Goal: Task Accomplishment & Management: Use online tool/utility

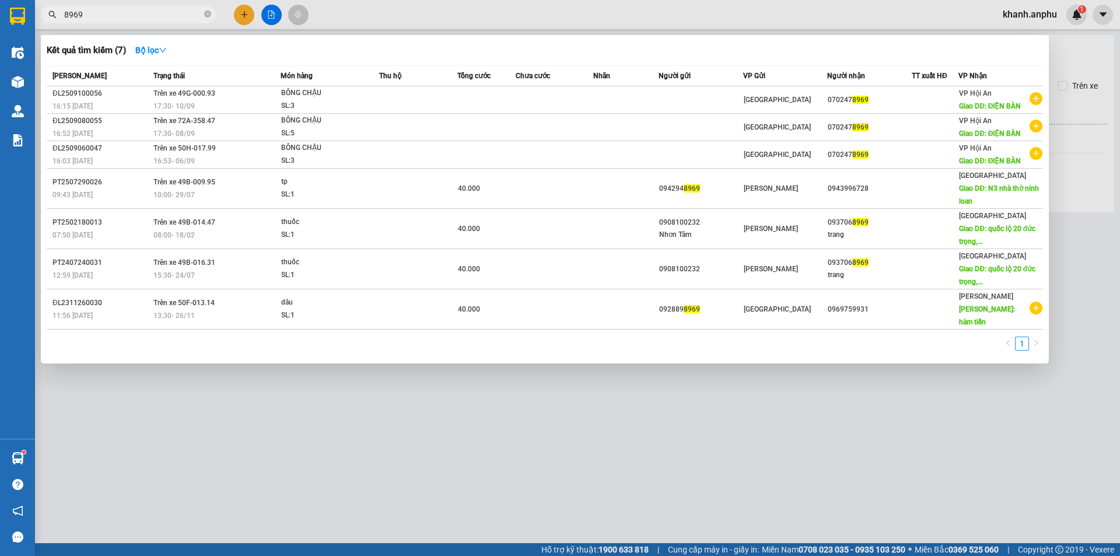
click at [92, 20] on input "8969" at bounding box center [133, 14] width 138 height 13
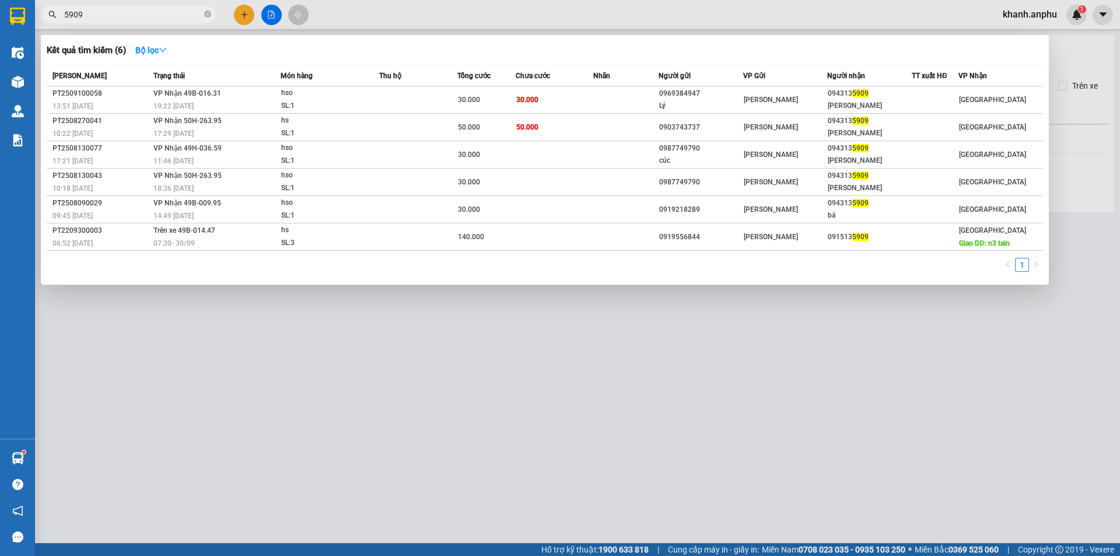
type input "5909"
click at [317, 475] on div at bounding box center [560, 278] width 1120 height 556
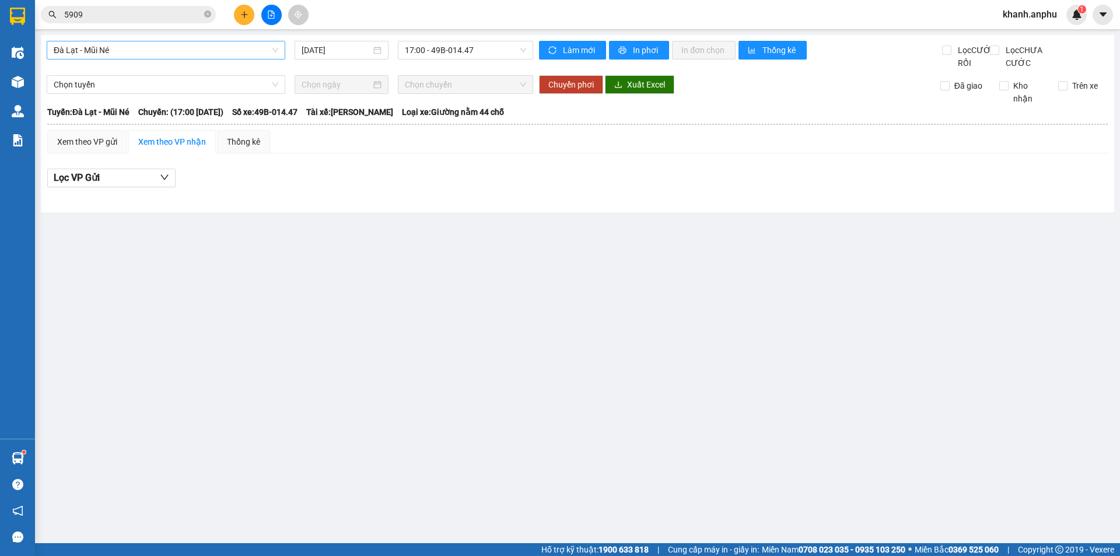
click at [150, 51] on span "Đà Lạt - Mũi Né" at bounding box center [166, 49] width 225 height 17
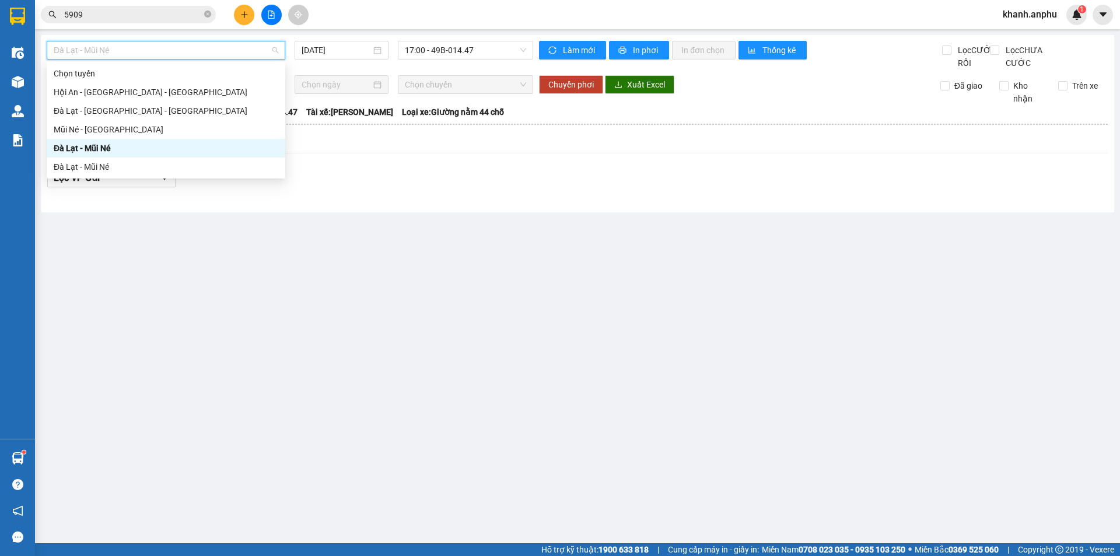
drag, startPoint x: 90, startPoint y: 147, endPoint x: 500, endPoint y: 24, distance: 428.1
click at [91, 147] on div "Đà Lạt - Mũi Né" at bounding box center [166, 148] width 225 height 13
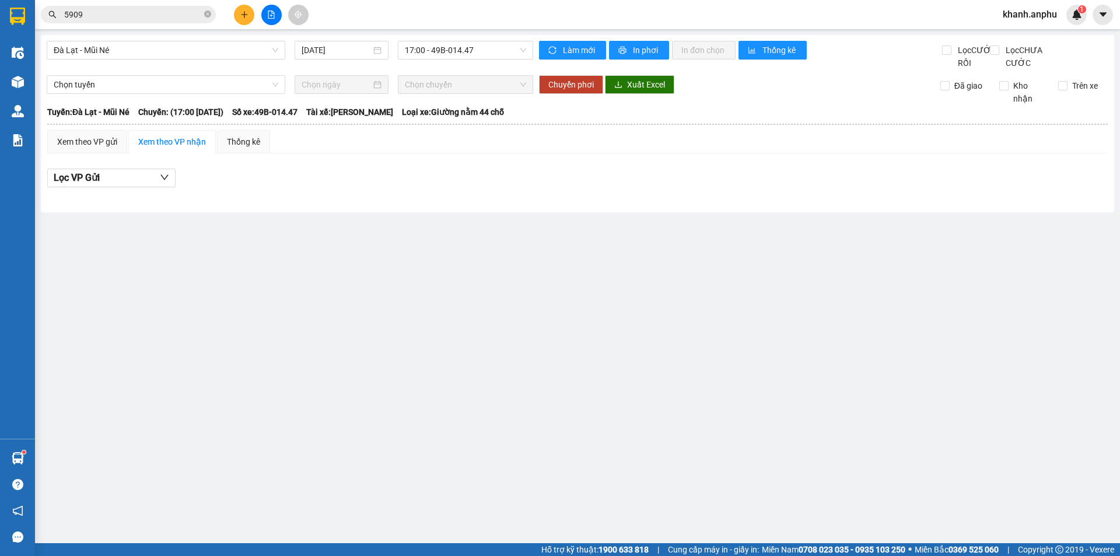
click at [458, 63] on div "Đà Lạt - Mũi Né [DATE] 17:00 - 49B-014.47" at bounding box center [290, 55] width 486 height 29
click at [460, 56] on span "17:00 - 49B-014.47" at bounding box center [465, 49] width 121 height 17
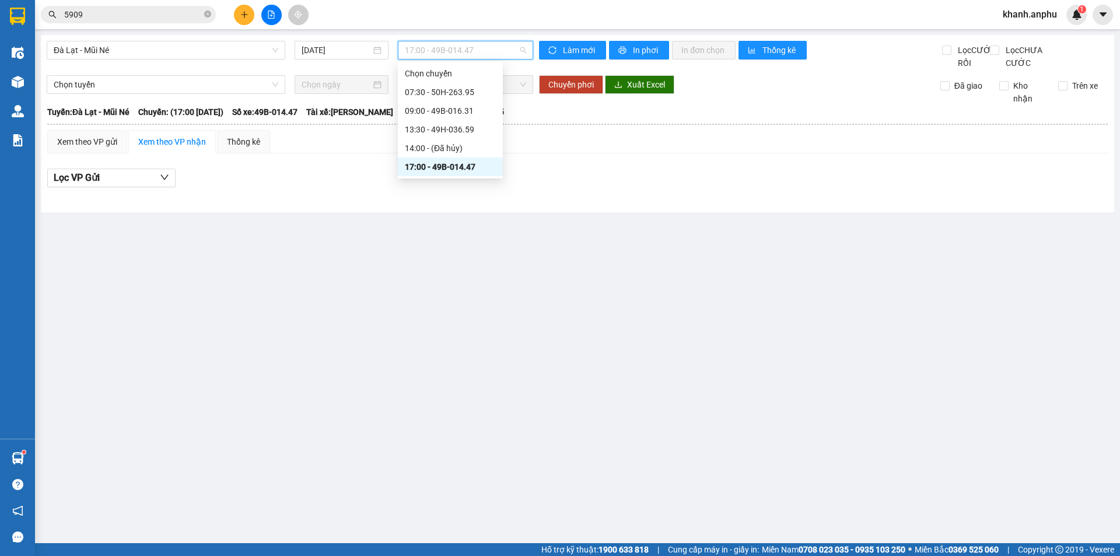
click at [318, 198] on div "Lọc VP Gửi" at bounding box center [577, 181] width 1060 height 37
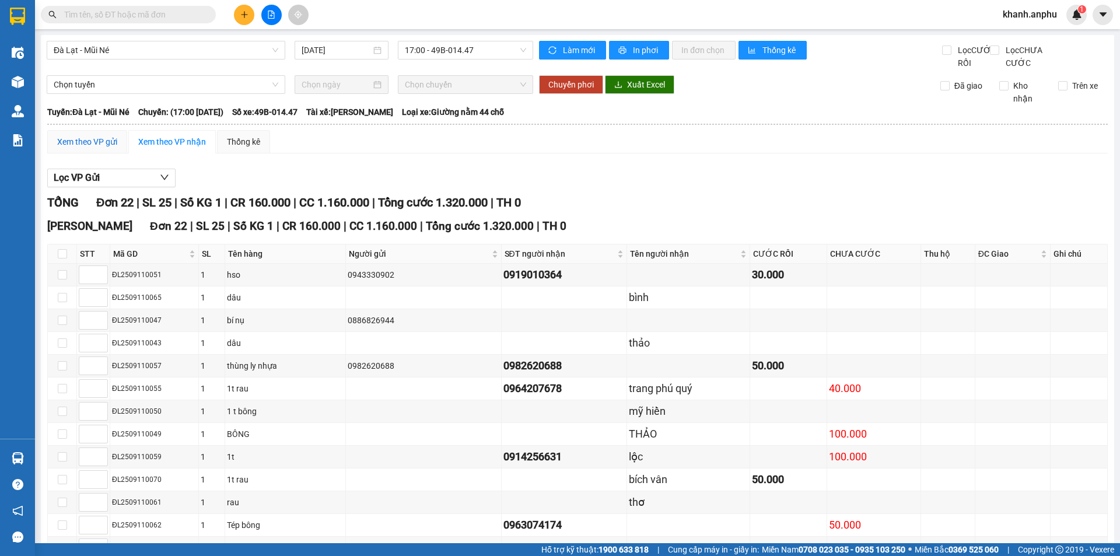
click at [85, 148] on div "Xem theo VP gửi" at bounding box center [87, 141] width 60 height 13
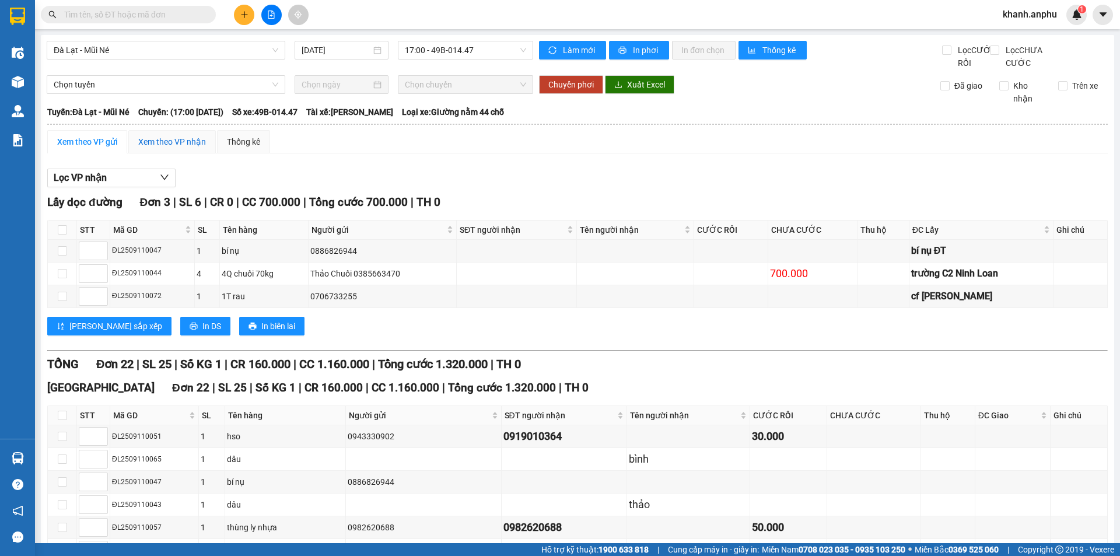
click at [151, 148] on div "Xem theo VP nhận" at bounding box center [172, 141] width 68 height 13
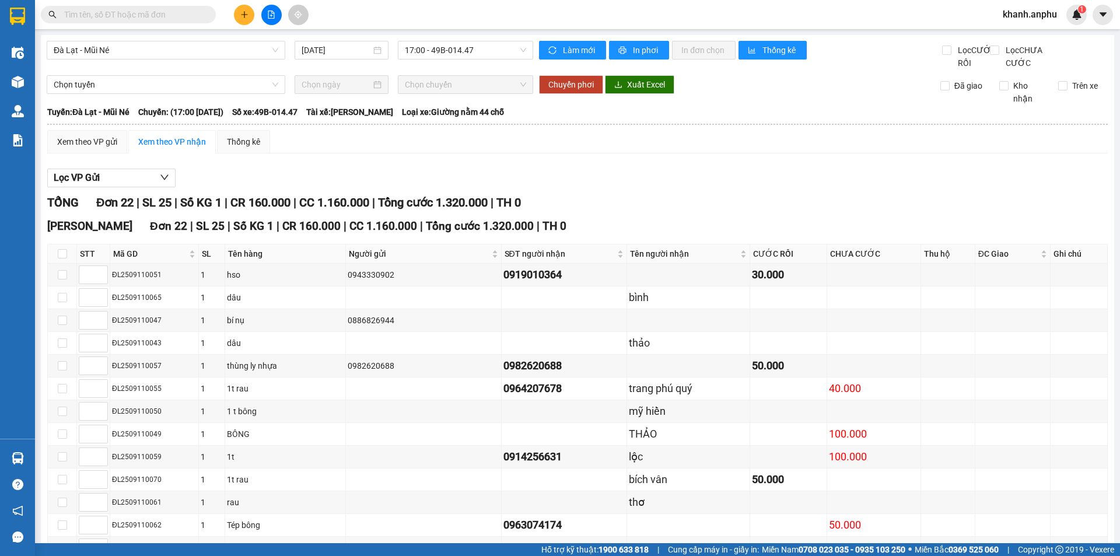
click at [126, 16] on input "text" at bounding box center [133, 14] width 138 height 13
click at [337, 178] on div "Lọc VP Gửi TỔNG Đơn 22 | SL 25 | Số KG 1 | CR 160.000 | CC 1.160.000 | Tổng cư…" at bounding box center [577, 484] width 1060 height 643
click at [129, 54] on span "Đà Lạt - Mũi Né" at bounding box center [166, 49] width 225 height 17
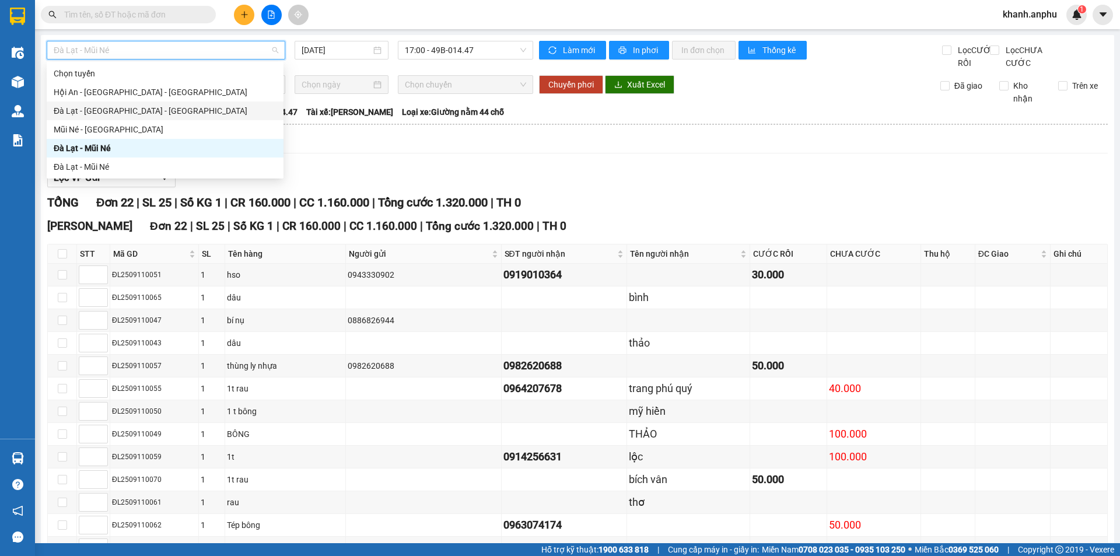
click at [118, 112] on div "Đà Lạt - [GEOGRAPHIC_DATA] - [GEOGRAPHIC_DATA]" at bounding box center [165, 110] width 223 height 13
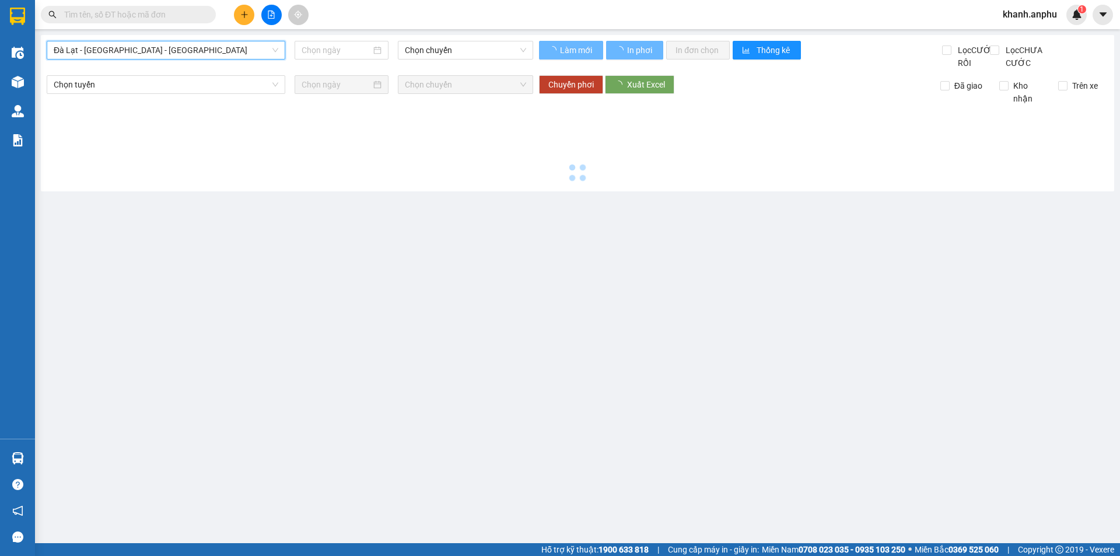
type input "[DATE]"
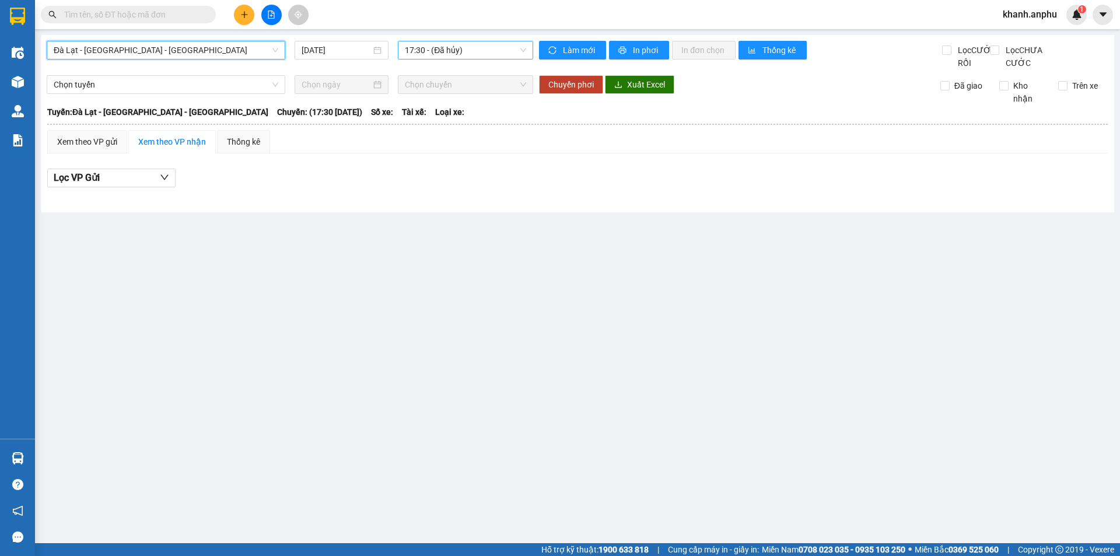
click at [499, 58] on span "17:30 - (Đã hủy)" at bounding box center [465, 49] width 121 height 17
drag, startPoint x: 526, startPoint y: 222, endPoint x: 143, endPoint y: 173, distance: 385.8
click at [525, 212] on div "Đà Lạt - Nha Trang - Hội An 11/09/2025 17:30 - (Đã hủy) Làm mới In phơi In đơn …" at bounding box center [577, 123] width 1073 height 177
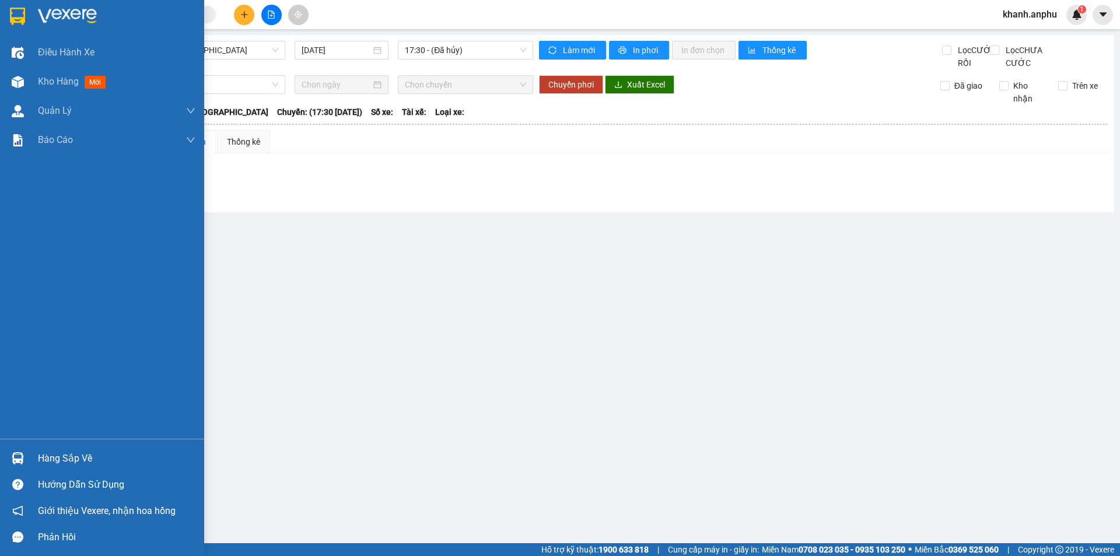
click at [31, 90] on div "Kho hàng mới" at bounding box center [102, 81] width 204 height 29
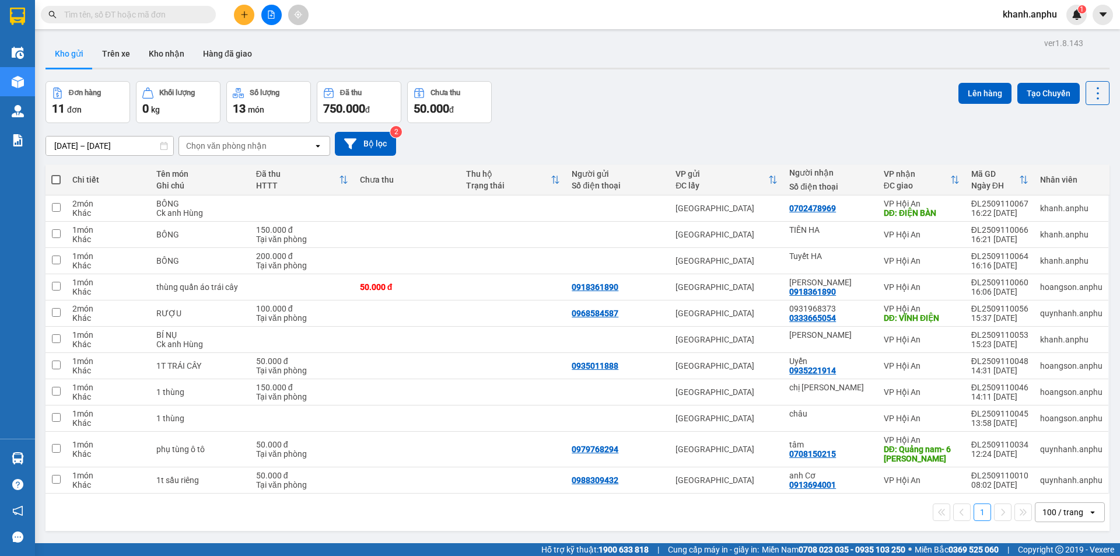
click at [281, 150] on div "Chọn văn phòng nhận" at bounding box center [246, 145] width 134 height 19
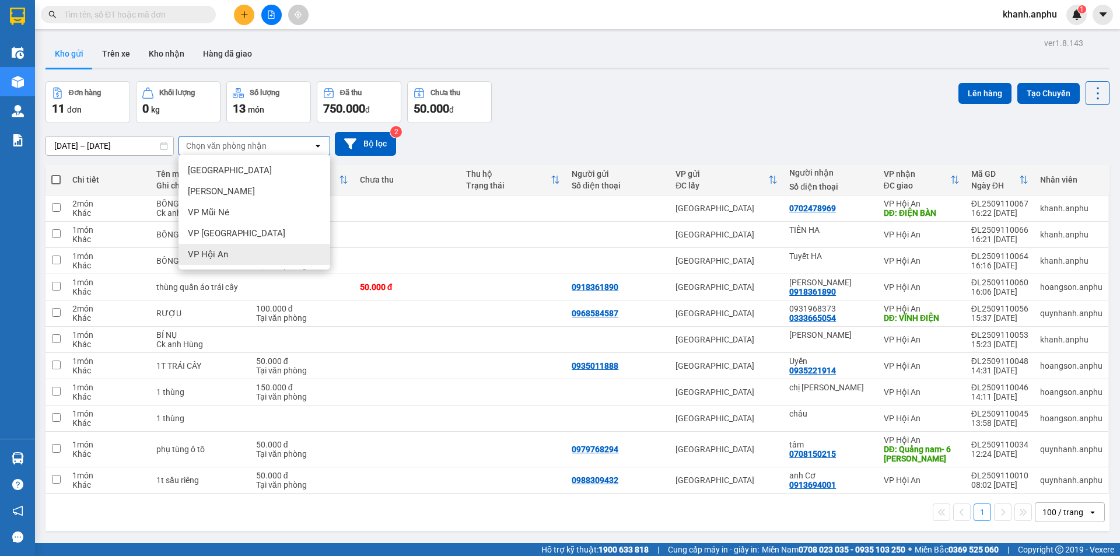
click at [236, 255] on div "VP Hội An" at bounding box center [254, 254] width 152 height 21
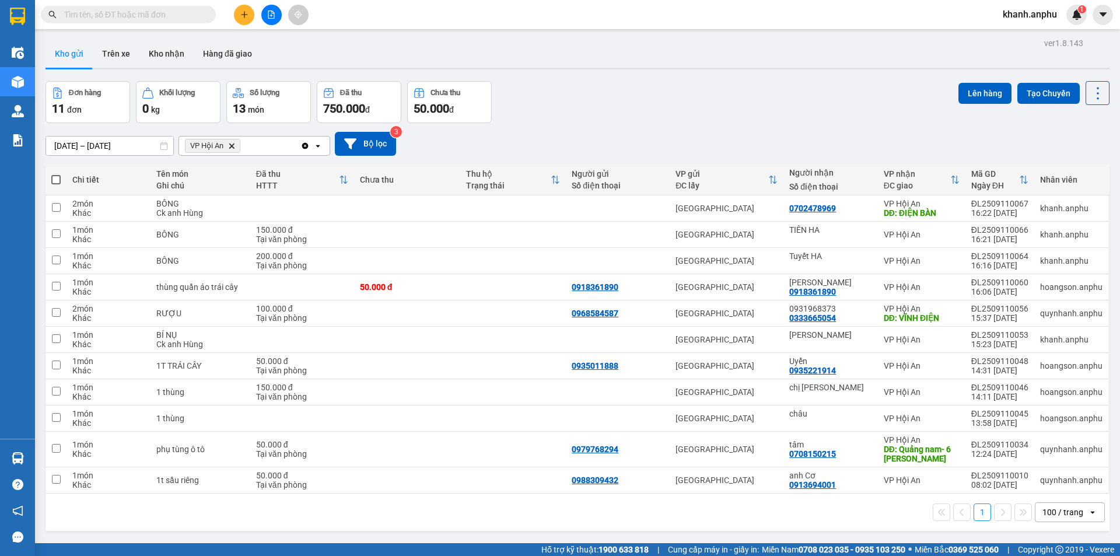
click at [57, 178] on span at bounding box center [55, 179] width 9 height 9
click at [56, 174] on input "checkbox" at bounding box center [56, 174] width 0 height 0
checkbox input "true"
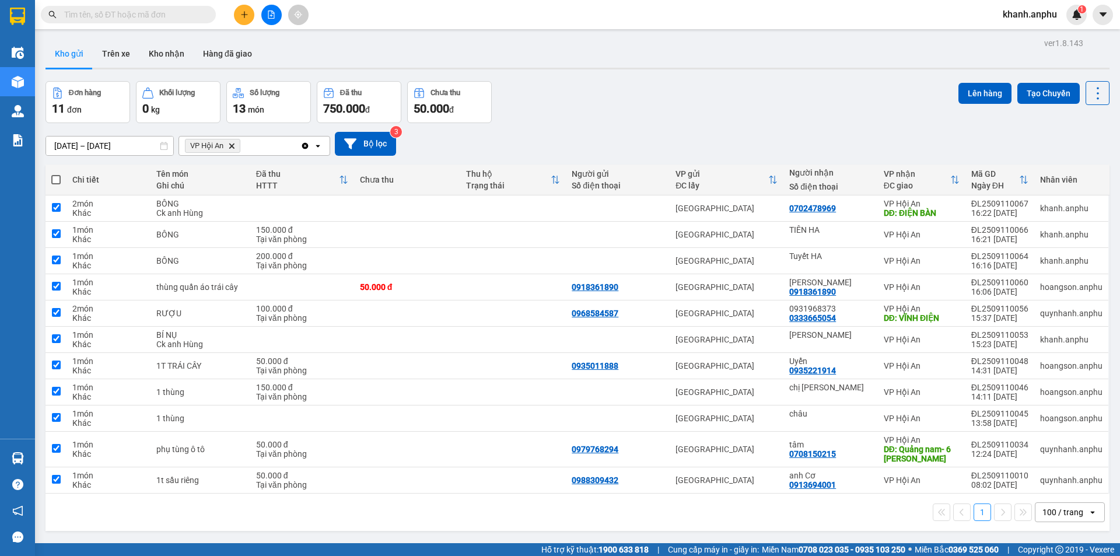
checkbox input "true"
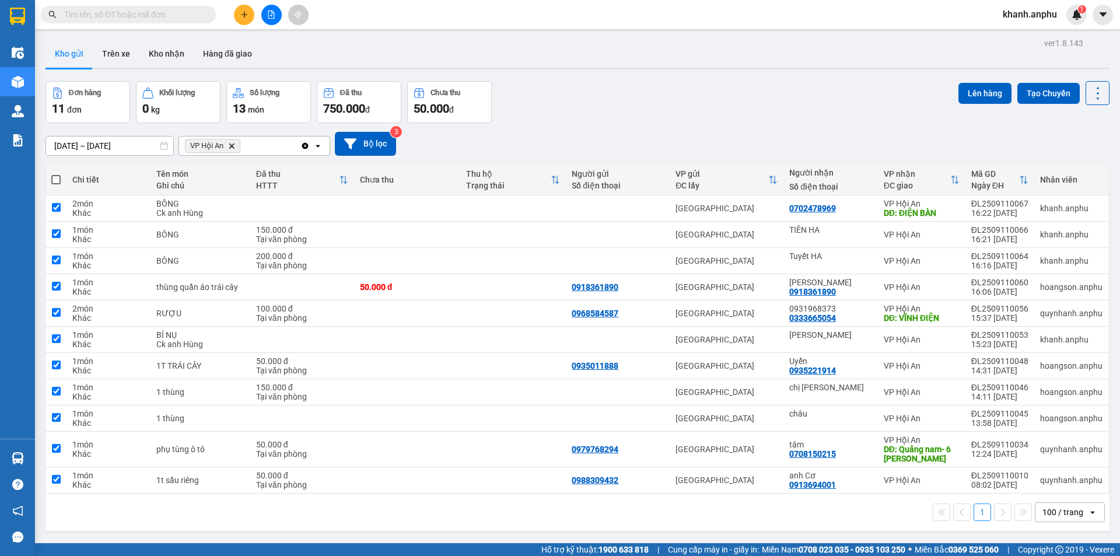
checkbox input "true"
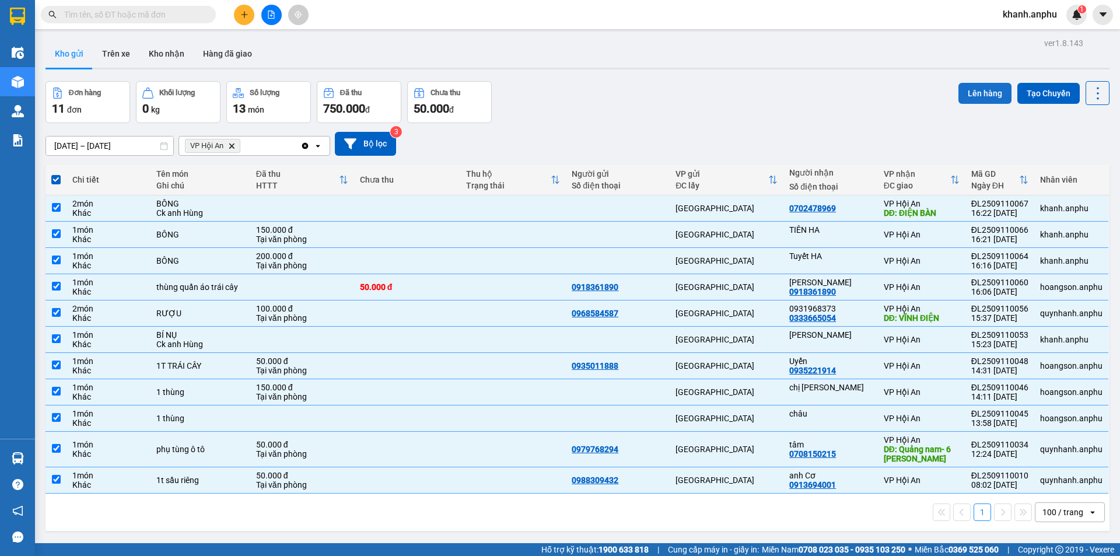
click at [983, 100] on button "Lên hàng" at bounding box center [984, 93] width 53 height 21
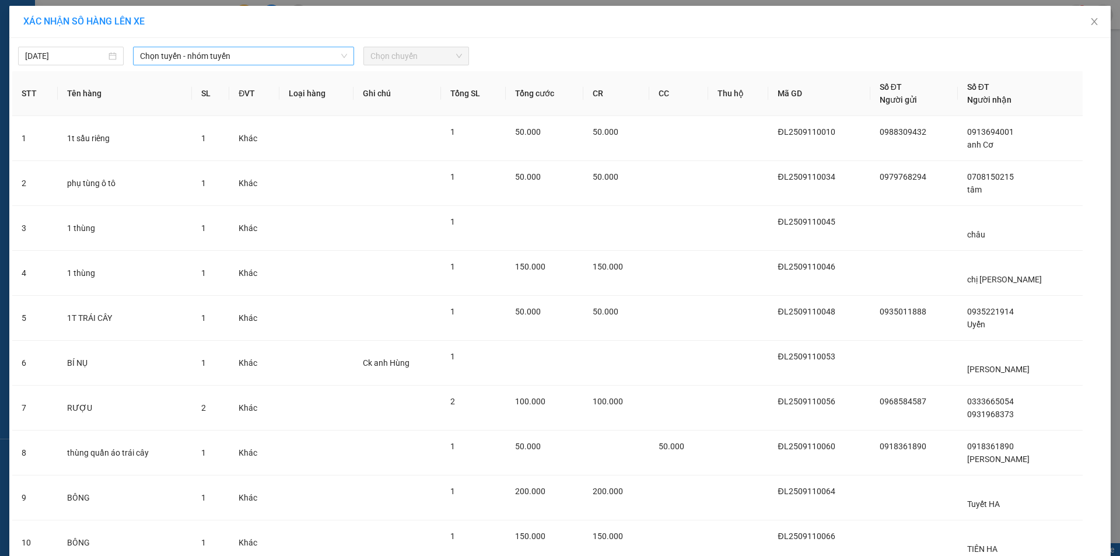
click at [157, 53] on span "Chọn tuyến - nhóm tuyến" at bounding box center [243, 55] width 207 height 17
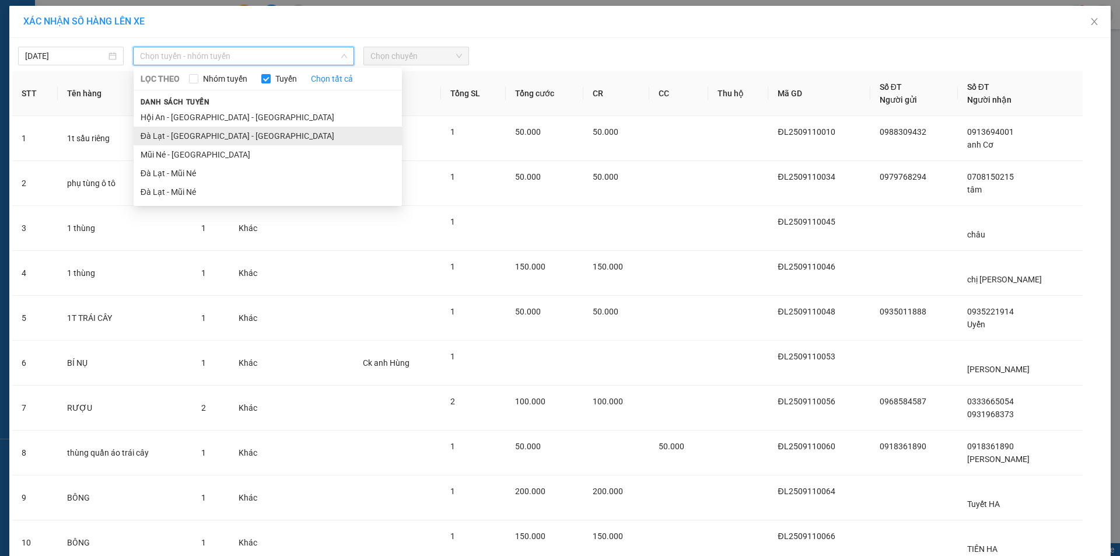
click at [183, 140] on li "Đà Lạt - [GEOGRAPHIC_DATA] - [GEOGRAPHIC_DATA]" at bounding box center [268, 136] width 268 height 19
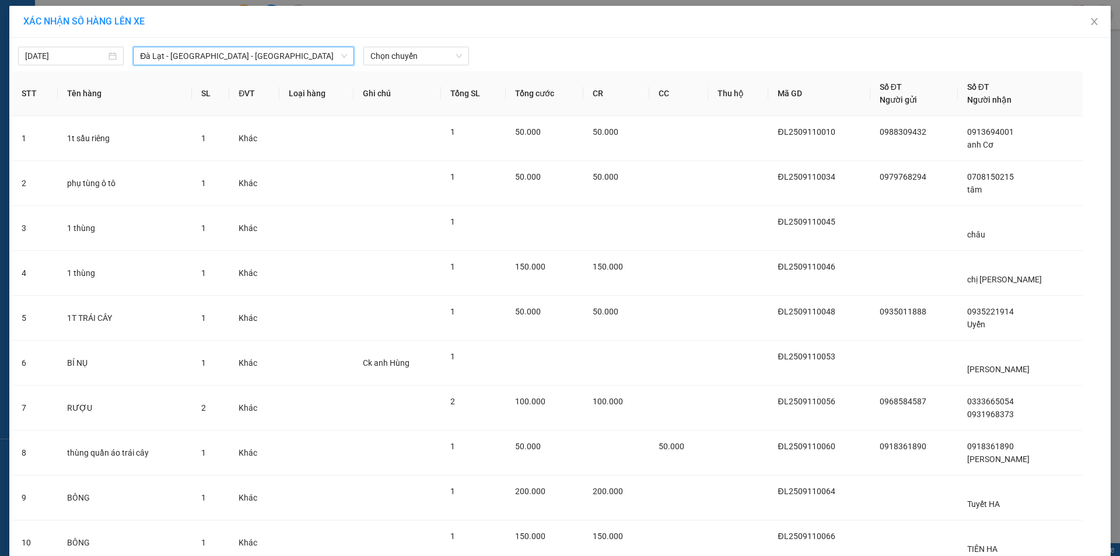
click at [419, 66] on div "11/09/2025 Đà Lạt - Nha Trang - Hội An Đà Lạt - Nha Trang - Hội An LỌC THEO Nhó…" at bounding box center [559, 353] width 1101 height 631
click at [423, 51] on span "Chọn chuyến" at bounding box center [416, 55] width 92 height 17
click at [411, 99] on div "17:30 - (Đã hủy)" at bounding box center [411, 98] width 91 height 13
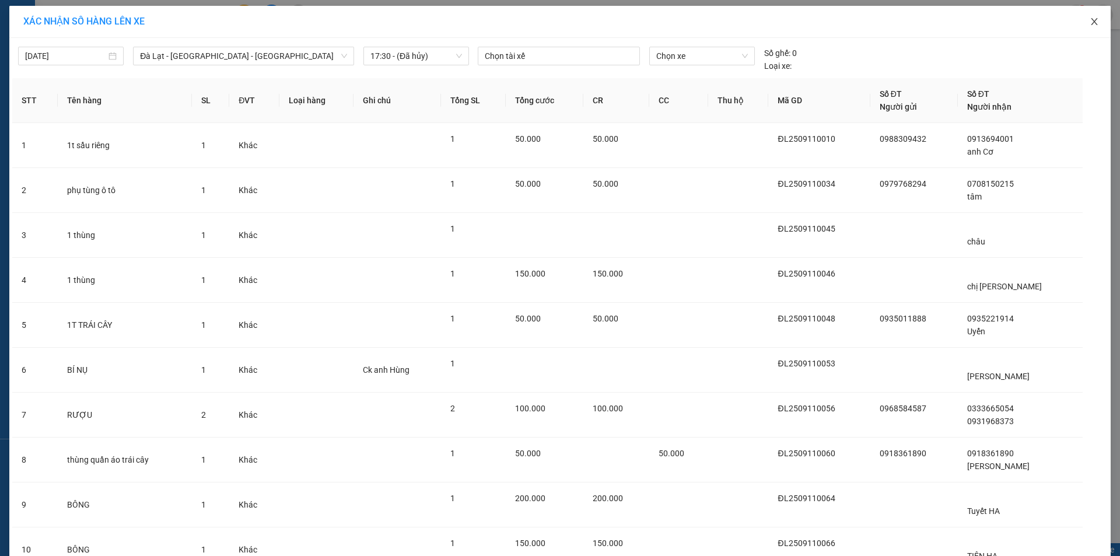
click at [1086, 17] on span "Close" at bounding box center [1094, 22] width 33 height 33
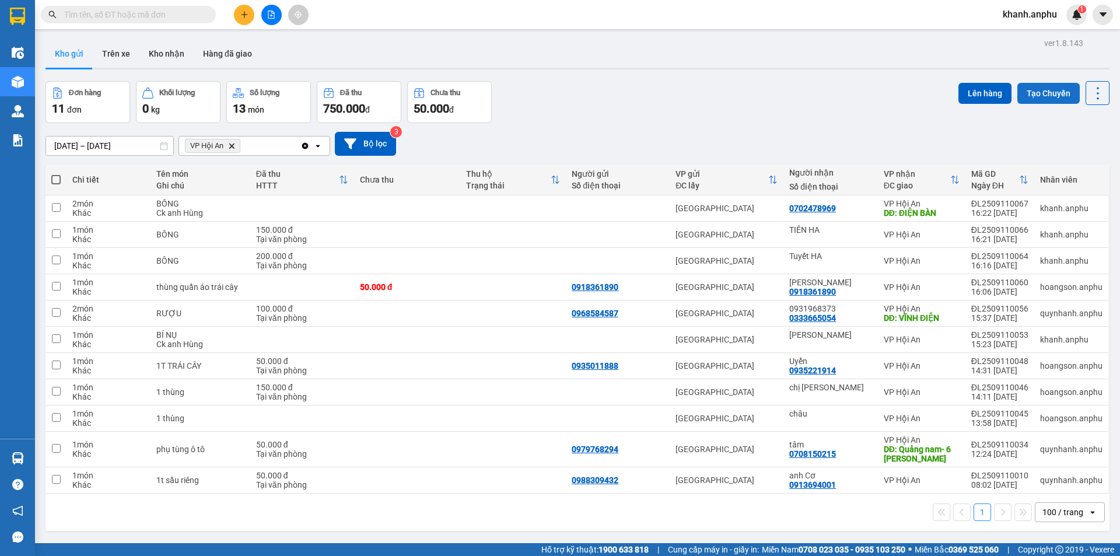
click at [1036, 90] on button "Tạo Chuyến" at bounding box center [1048, 93] width 62 height 21
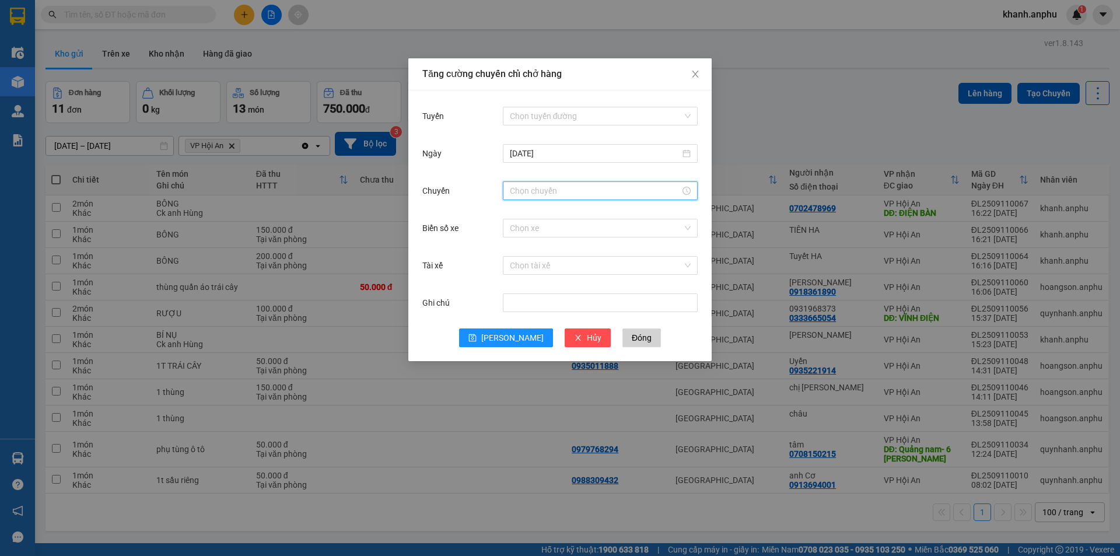
click at [526, 194] on input "Chuyến" at bounding box center [595, 190] width 170 height 13
click at [611, 112] on input "Tuyến" at bounding box center [596, 115] width 173 height 17
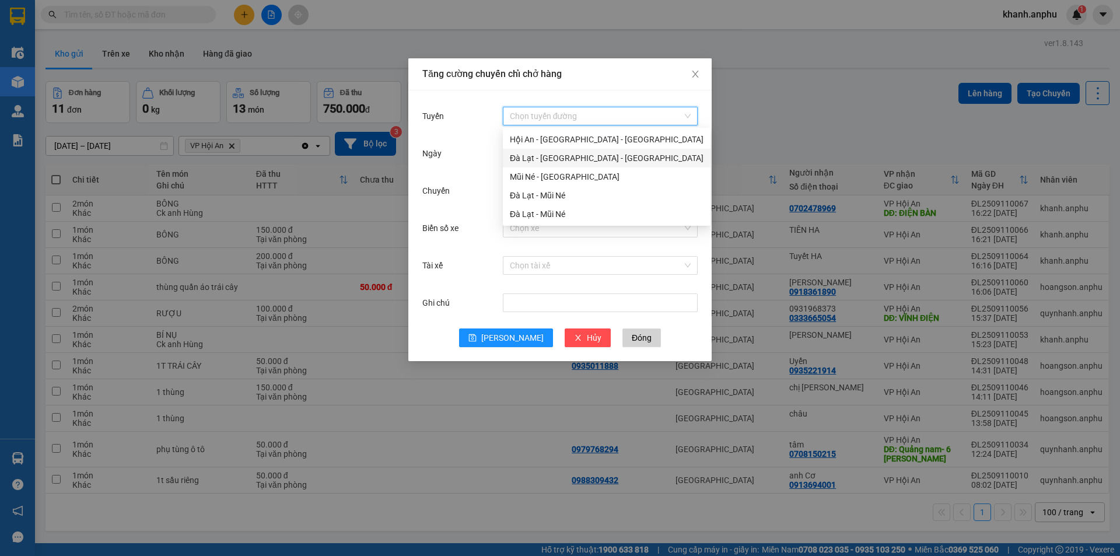
click at [573, 163] on div "Đà Lạt - [GEOGRAPHIC_DATA] - [GEOGRAPHIC_DATA]" at bounding box center [607, 158] width 194 height 13
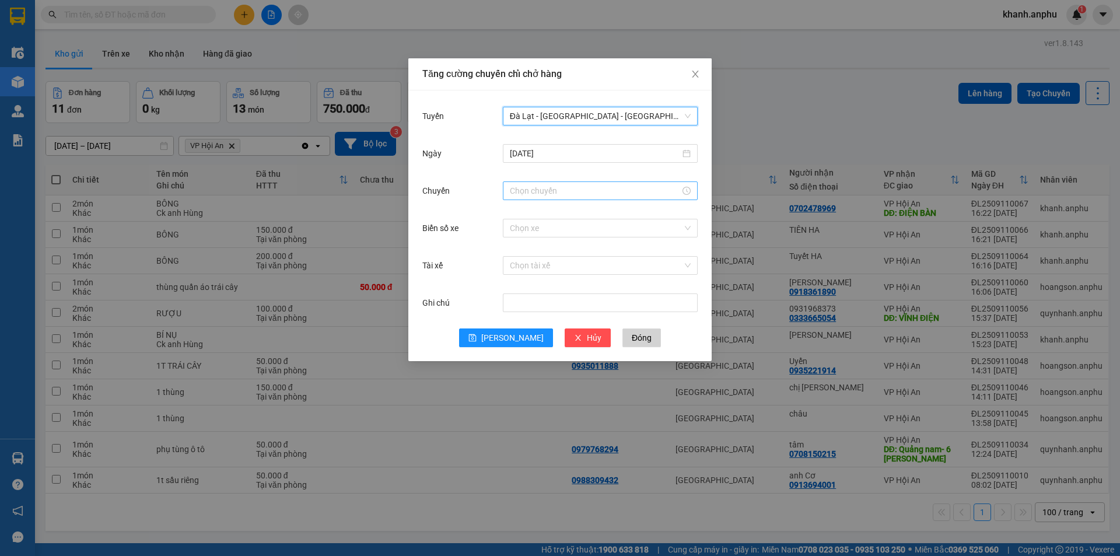
click at [551, 187] on input "Chuyến" at bounding box center [595, 190] width 170 height 13
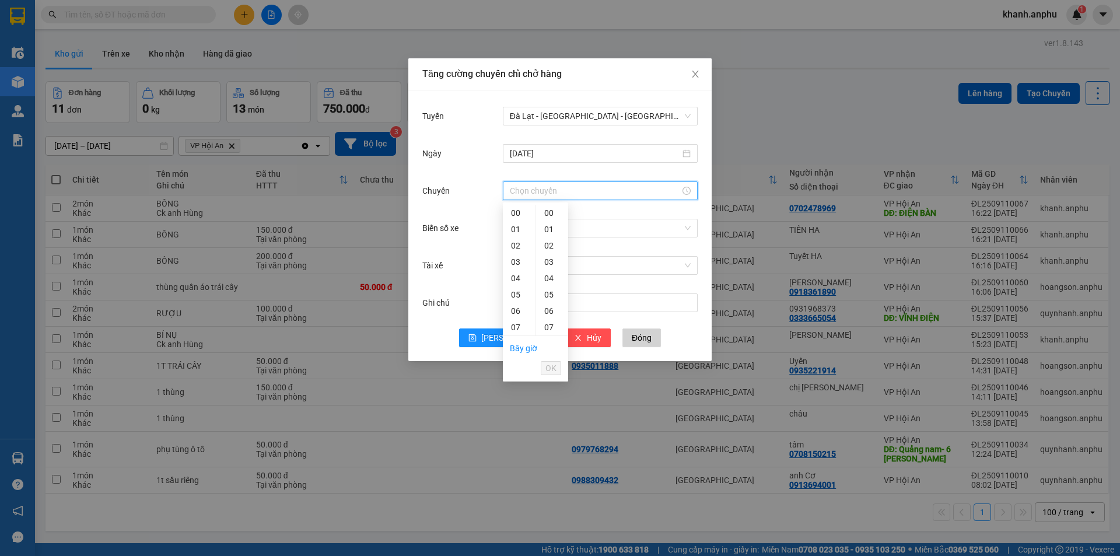
click at [516, 353] on li "Bây giờ" at bounding box center [523, 348] width 27 height 20
click at [512, 344] on link "Bây giờ" at bounding box center [523, 348] width 27 height 9
type input "17:06"
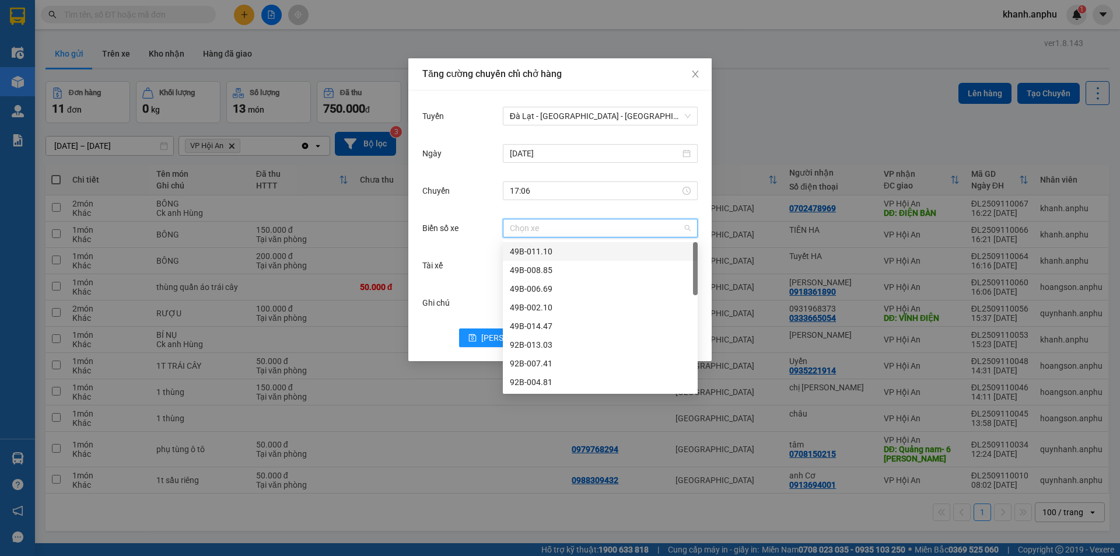
click at [605, 233] on input "Biển số xe" at bounding box center [596, 227] width 173 height 17
click at [559, 331] on div "72A-354.78" at bounding box center [600, 326] width 181 height 13
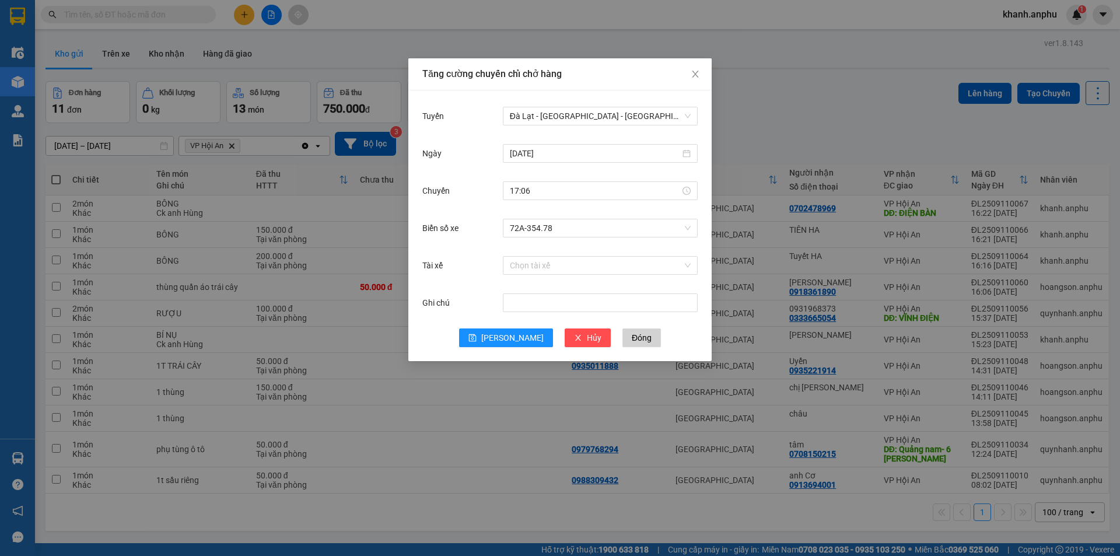
click at [800, 107] on div "Tăng cường chuyến chỉ chở hàng Tuyến Đà Lạt - Nha Trang - Hội An Ngày 11/09/202…" at bounding box center [560, 278] width 1120 height 556
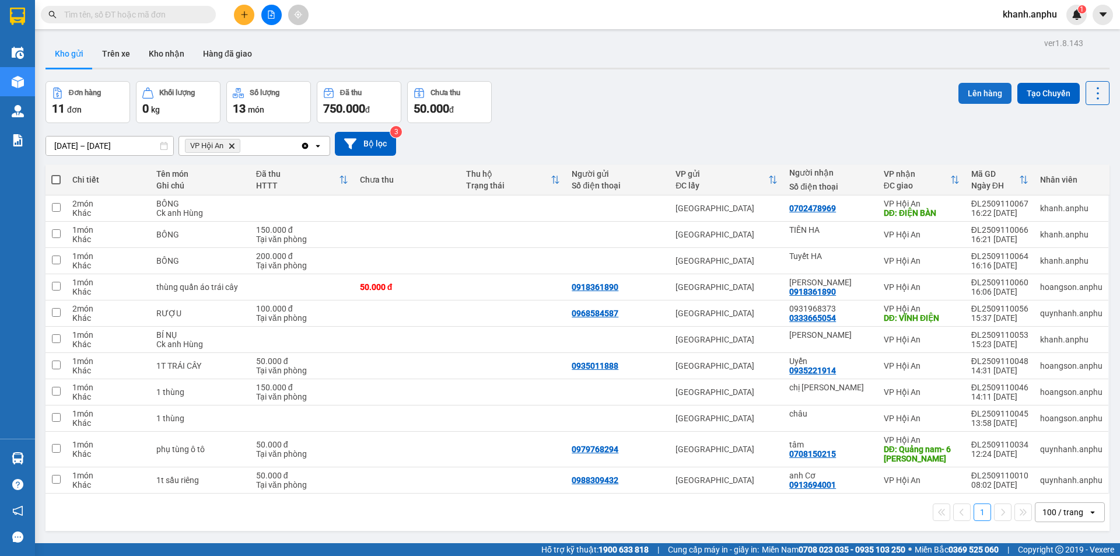
click at [983, 101] on button "Lên hàng" at bounding box center [984, 93] width 53 height 21
click at [53, 180] on span at bounding box center [55, 179] width 9 height 9
click at [56, 174] on input "checkbox" at bounding box center [56, 174] width 0 height 0
checkbox input "true"
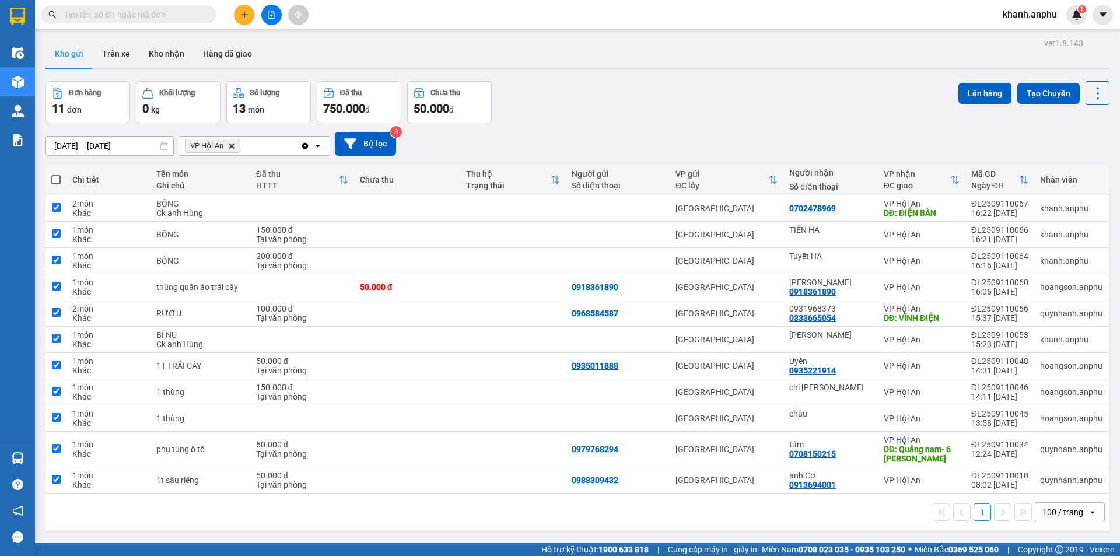
checkbox input "true"
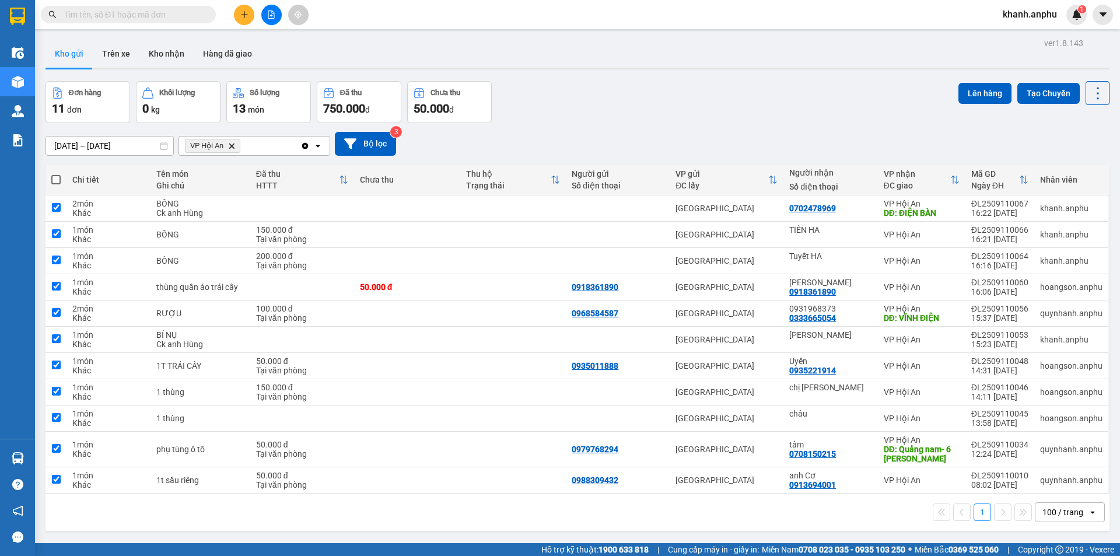
checkbox input "true"
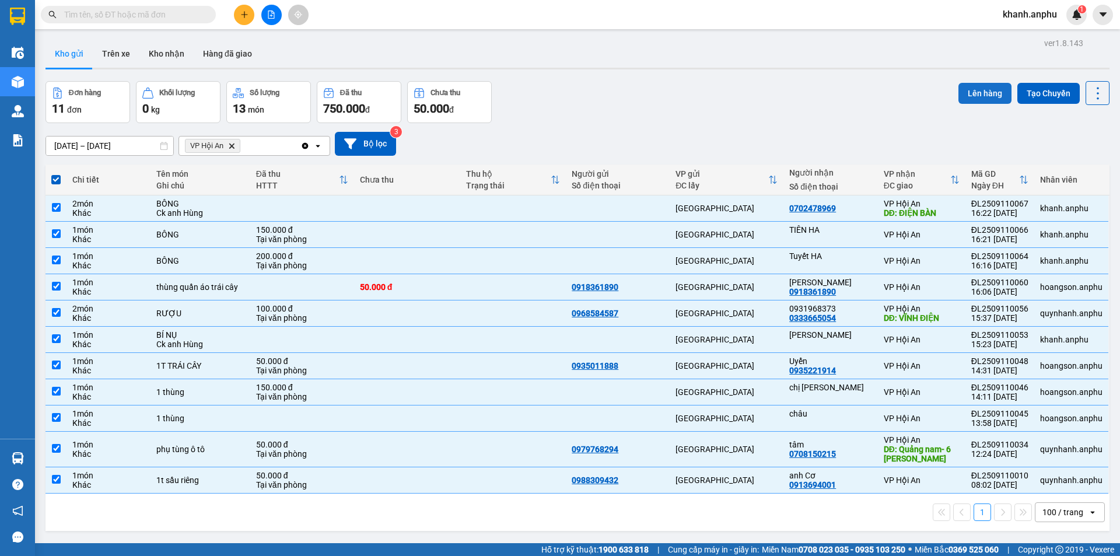
click at [979, 92] on button "Lên hàng" at bounding box center [984, 93] width 53 height 21
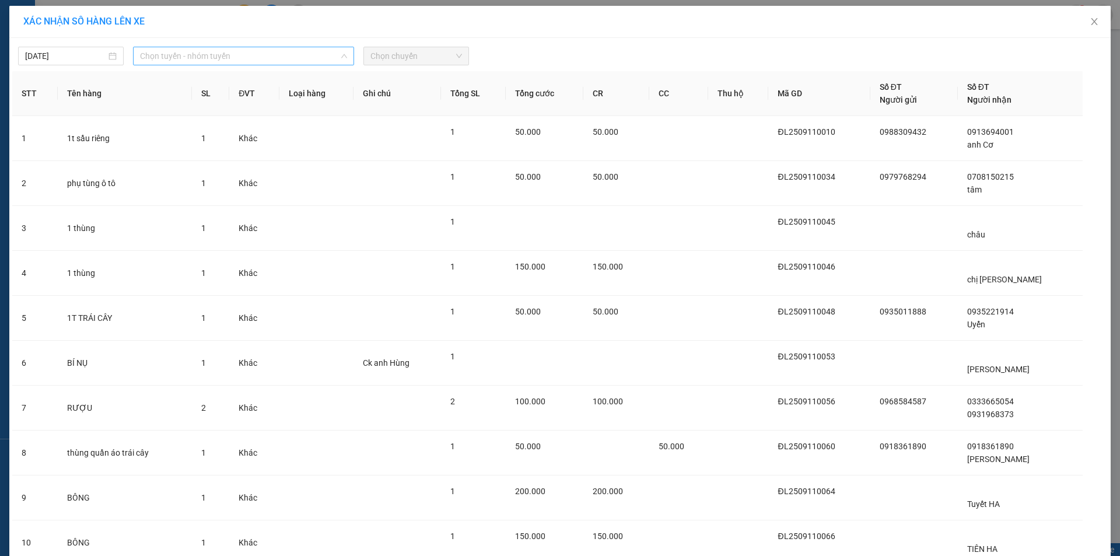
click at [311, 53] on span "Chọn tuyến - nhóm tuyến" at bounding box center [243, 55] width 207 height 17
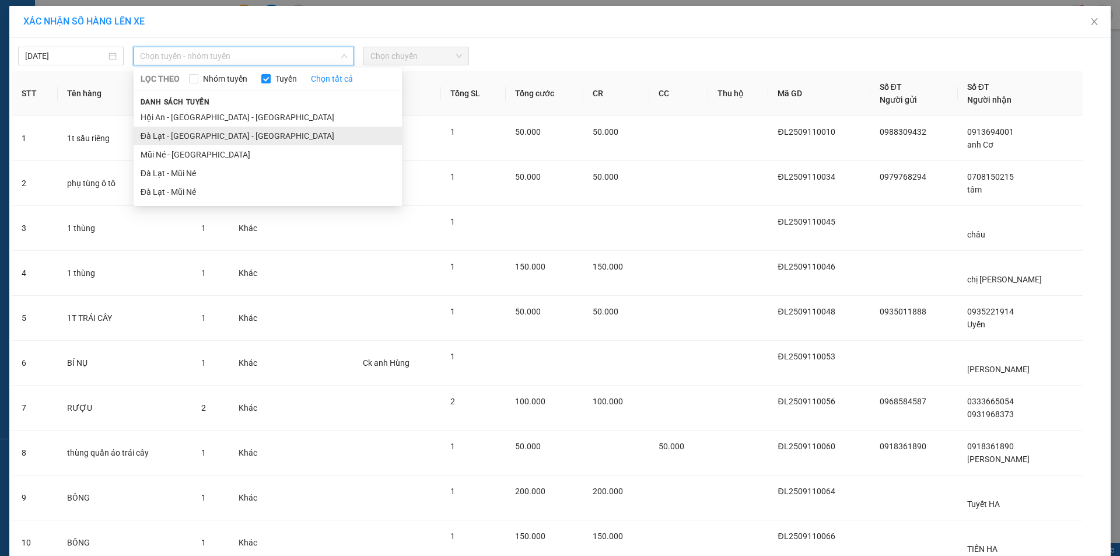
click at [248, 132] on li "Đà Lạt - [GEOGRAPHIC_DATA] - [GEOGRAPHIC_DATA]" at bounding box center [268, 136] width 268 height 19
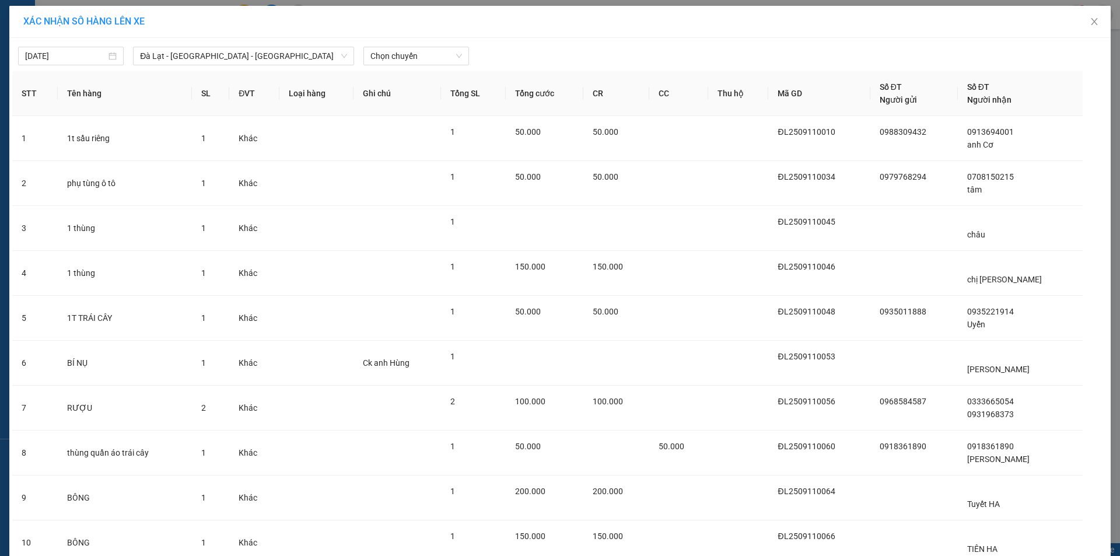
click at [386, 67] on div "11/09/2025 Đà Lạt - Nha Trang - Hội An LỌC THEO Nhóm tuyến Tuyến Chọn tất cả Da…" at bounding box center [559, 353] width 1101 height 631
click at [397, 56] on span "Chọn chuyến" at bounding box center [416, 55] width 92 height 17
click at [729, 38] on div "11/09/2025 Đà Lạt - Nha Trang - Hội An LỌC THEO Nhóm tuyến Tuyến Chọn tất cả Da…" at bounding box center [559, 353] width 1101 height 631
click at [1090, 23] on icon "close" at bounding box center [1094, 21] width 9 height 9
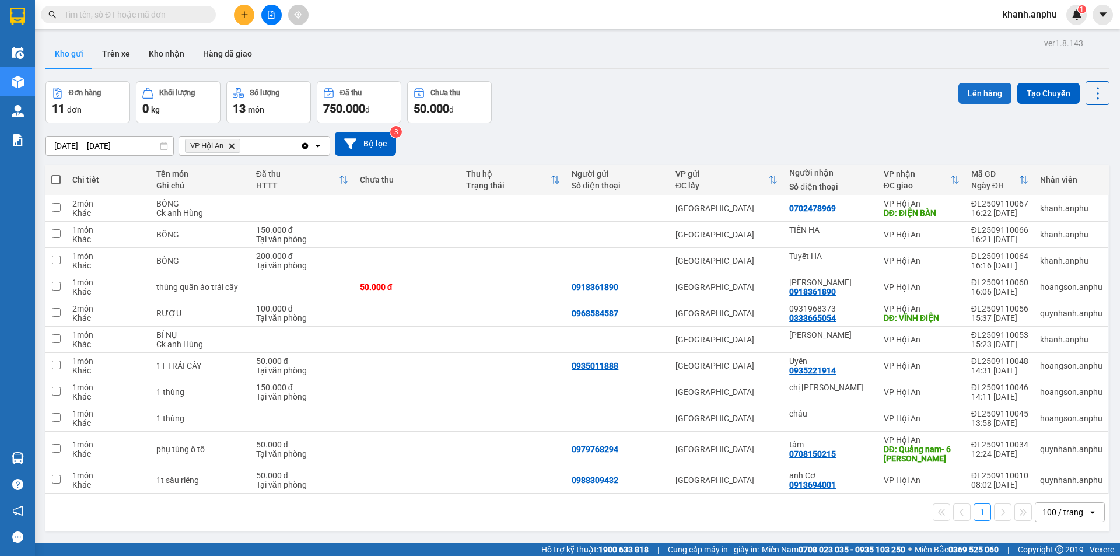
click at [984, 95] on button "Lên hàng" at bounding box center [984, 93] width 53 height 21
click at [1085, 94] on button at bounding box center [1097, 93] width 24 height 24
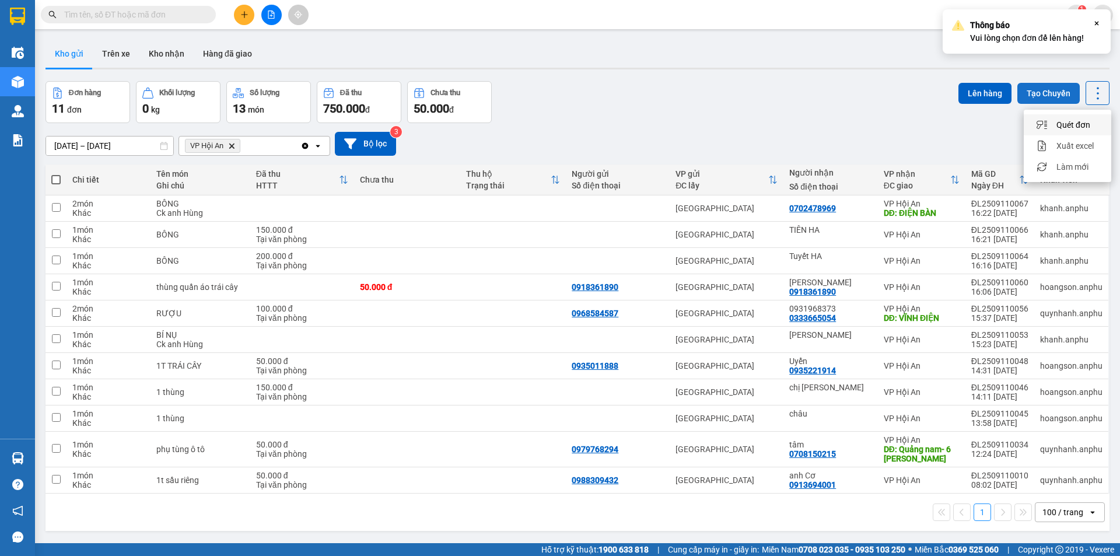
click at [1052, 96] on button "Tạo Chuyến" at bounding box center [1048, 93] width 62 height 21
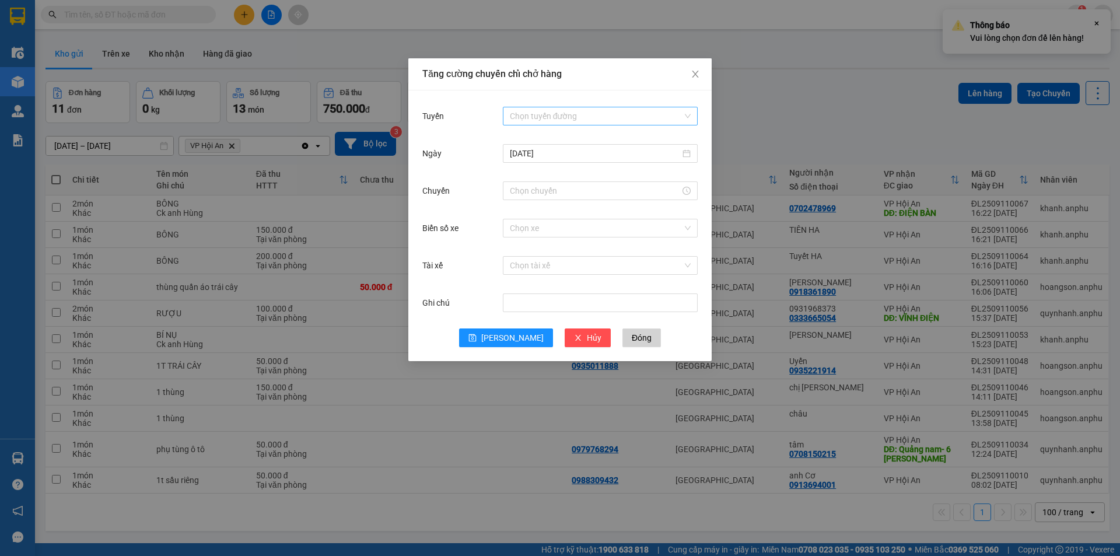
click at [594, 114] on input "Tuyến" at bounding box center [596, 115] width 173 height 17
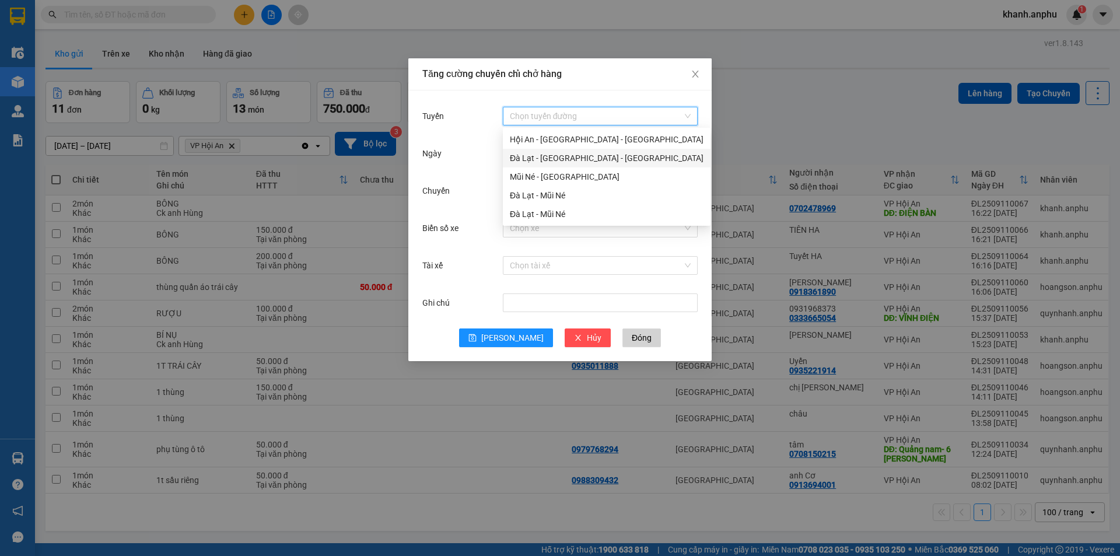
click at [583, 160] on div "Đà Lạt - [GEOGRAPHIC_DATA] - [GEOGRAPHIC_DATA]" at bounding box center [607, 158] width 194 height 13
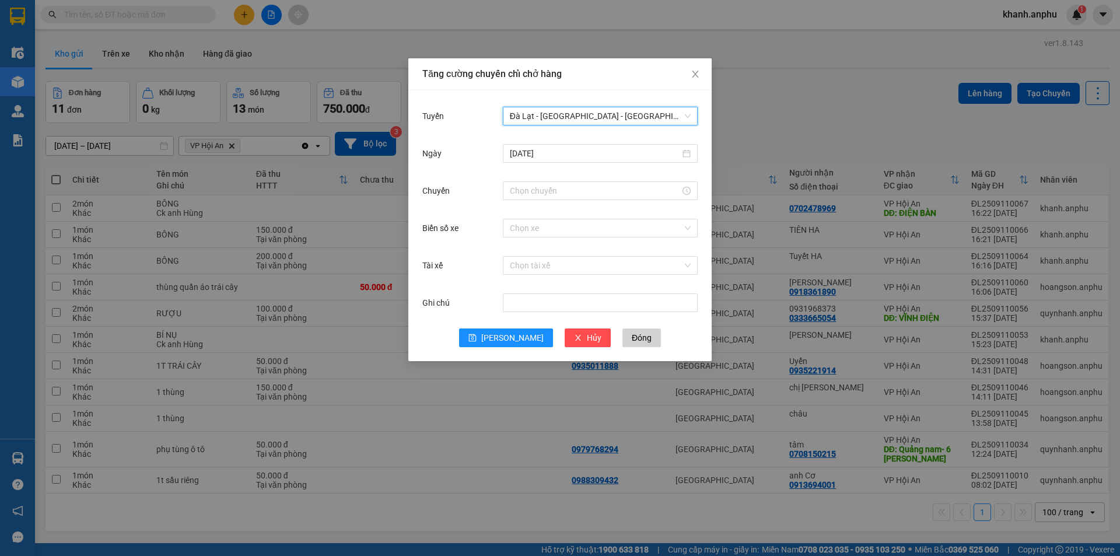
click at [546, 170] on div "Ngày 11/09/2025" at bounding box center [559, 160] width 275 height 37
click at [537, 192] on input "Chuyến" at bounding box center [595, 190] width 170 height 13
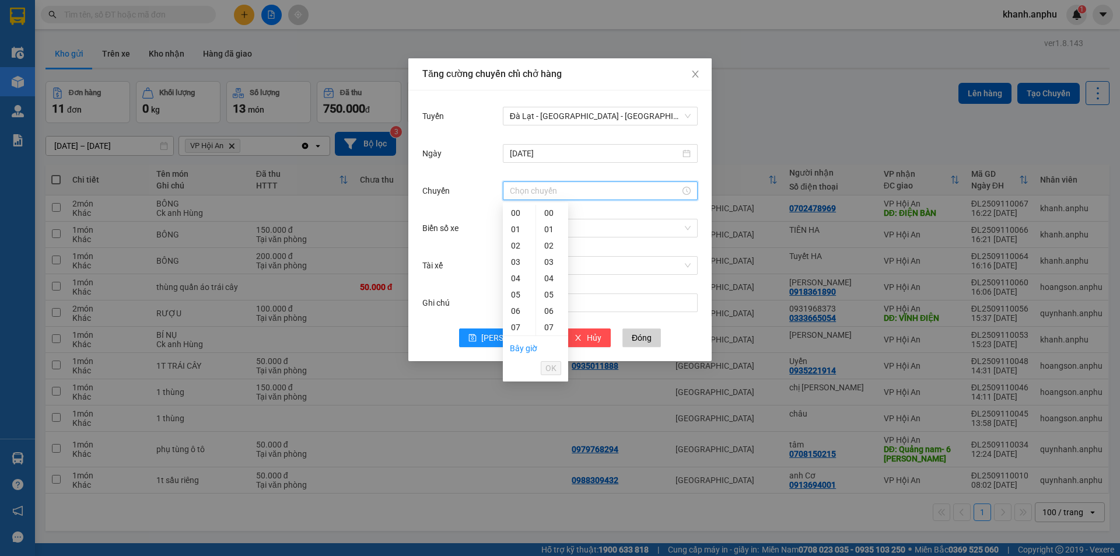
click at [519, 348] on link "Bây giờ" at bounding box center [523, 348] width 27 height 9
type input "17:06"
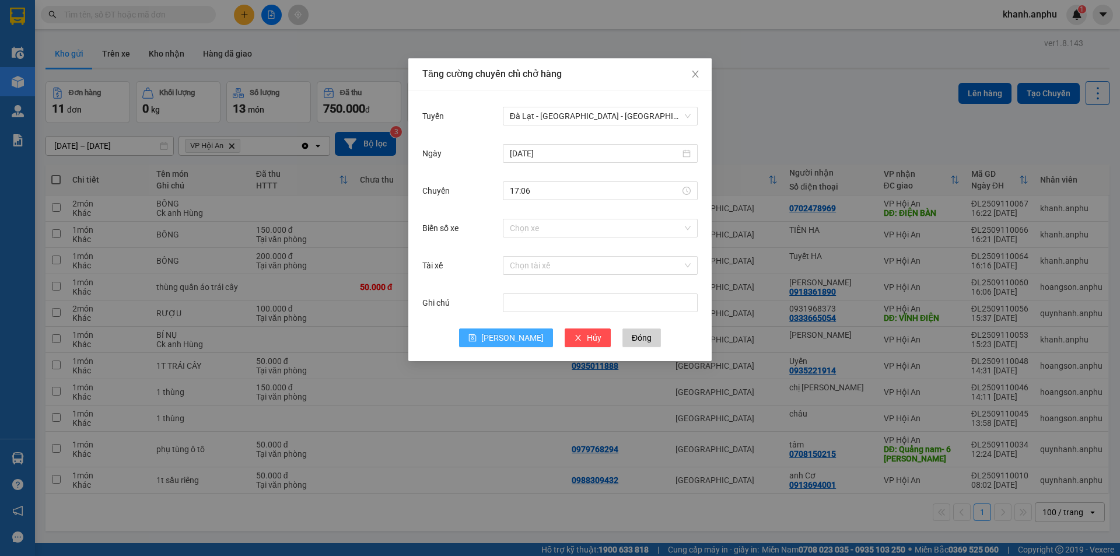
click at [513, 334] on span "Lưu" at bounding box center [512, 337] width 62 height 13
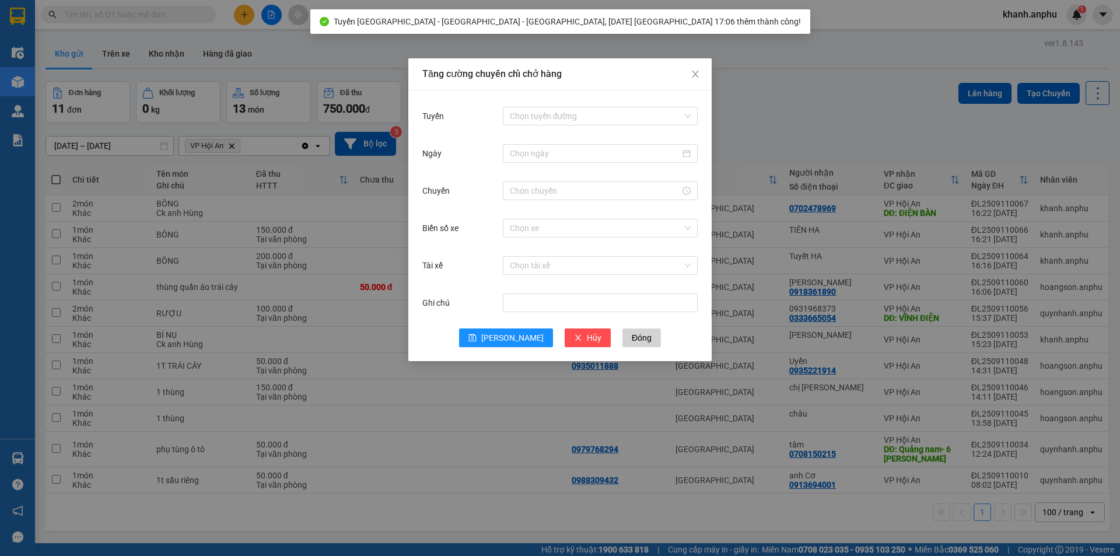
click at [772, 96] on div "Tăng cường chuyến chỉ chở hàng Tuyến Chọn tuyến đường Ngày Chuyến Biển số xe Ch…" at bounding box center [560, 278] width 1120 height 556
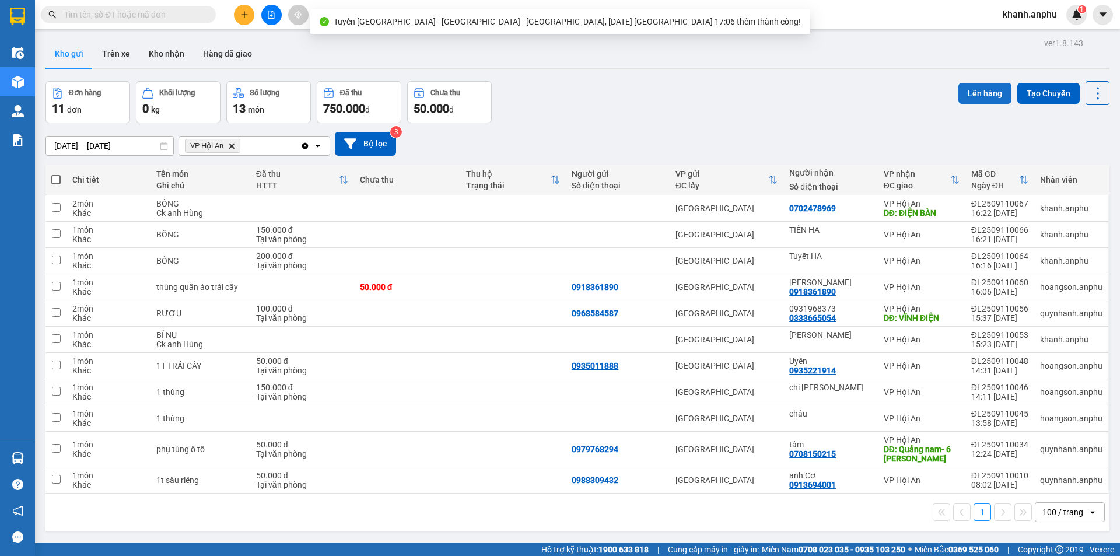
click at [979, 97] on button "Lên hàng" at bounding box center [984, 93] width 53 height 21
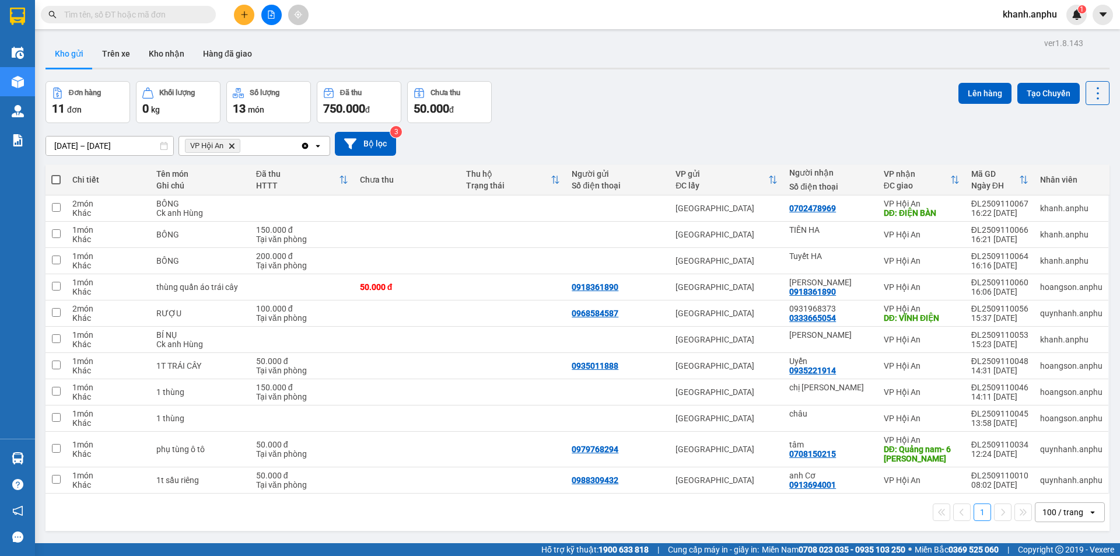
click at [56, 183] on span at bounding box center [55, 179] width 9 height 9
click at [56, 174] on input "checkbox" at bounding box center [56, 174] width 0 height 0
checkbox input "true"
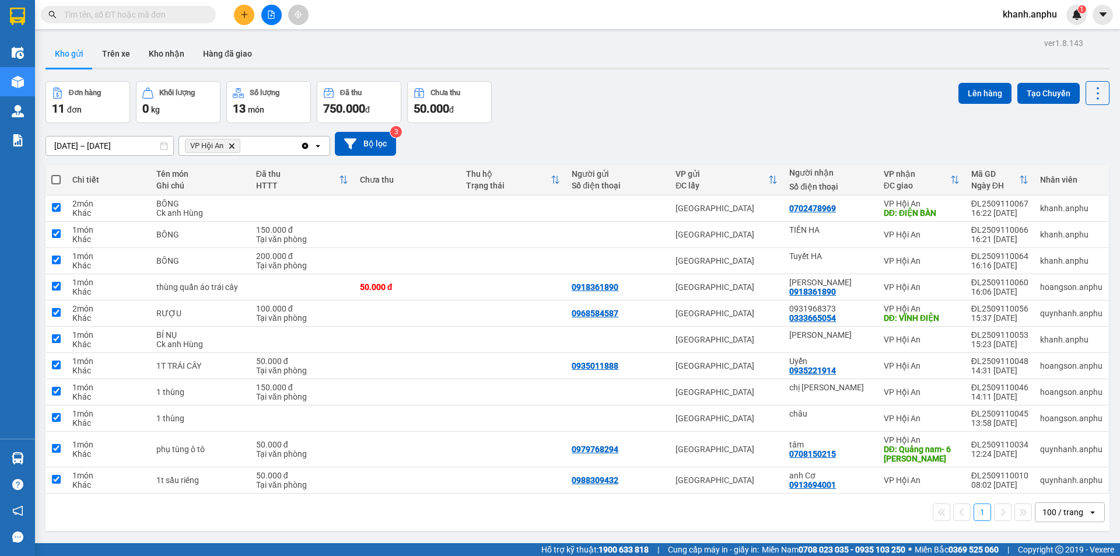
checkbox input "true"
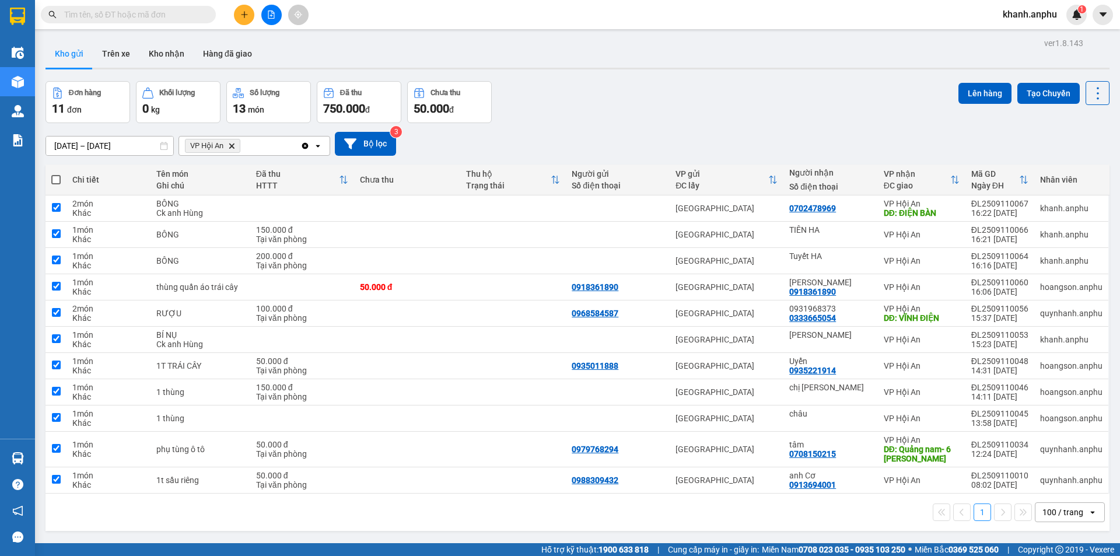
checkbox input "true"
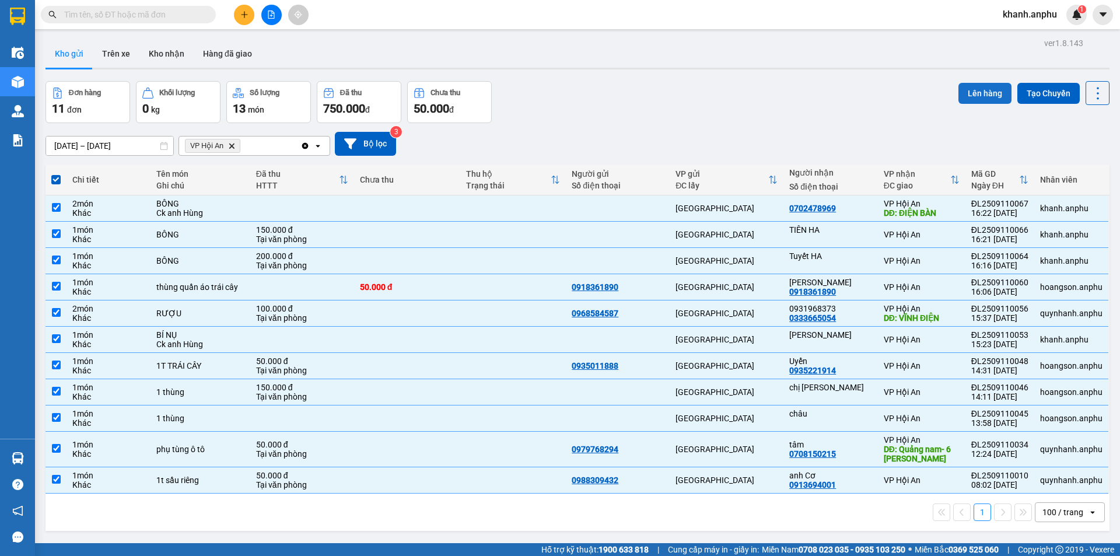
click at [987, 91] on button "Lên hàng" at bounding box center [984, 93] width 53 height 21
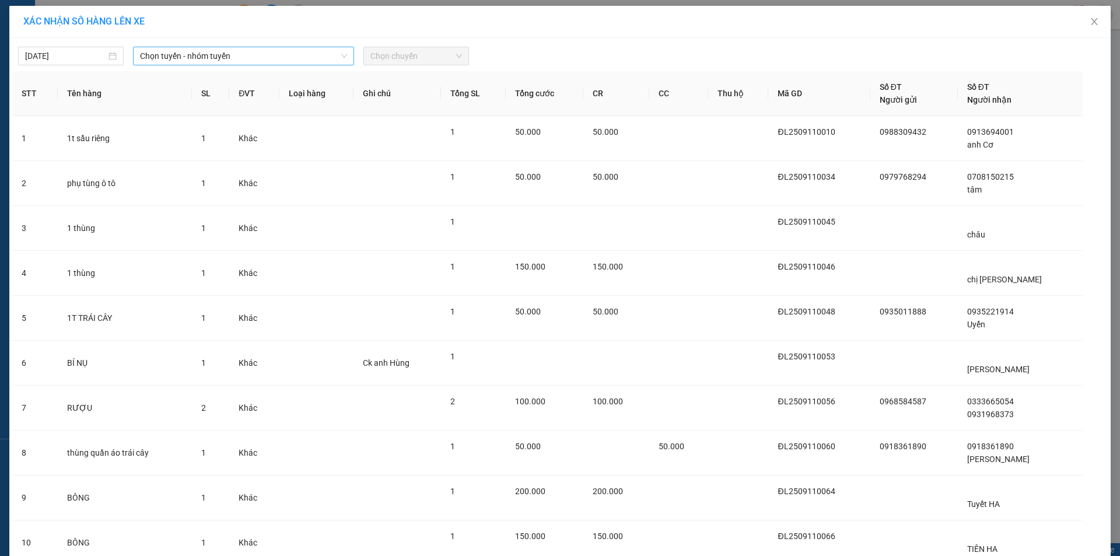
click at [201, 48] on span "Chọn tuyến - nhóm tuyến" at bounding box center [243, 55] width 207 height 17
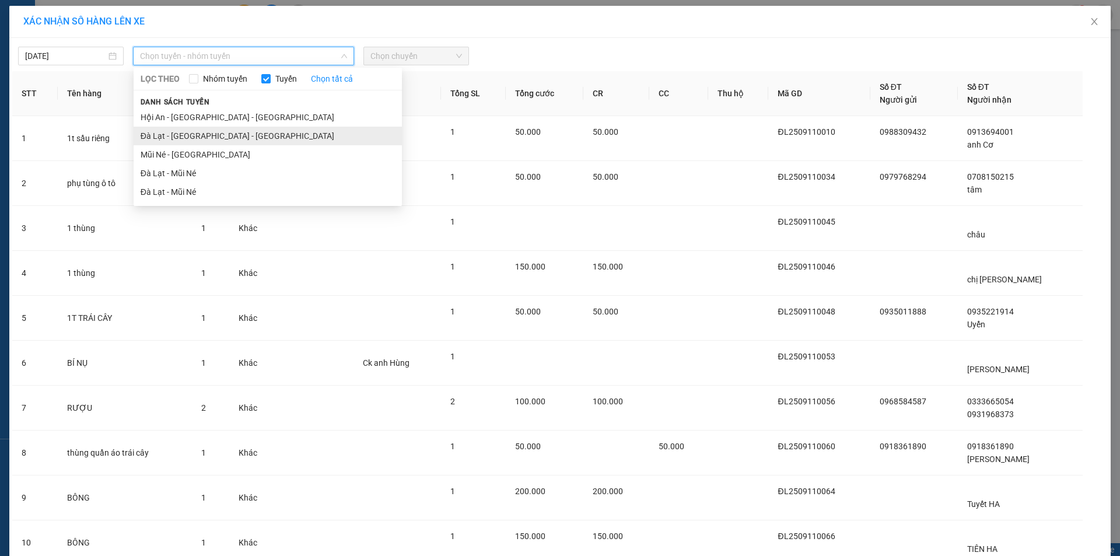
click at [197, 133] on li "Đà Lạt - [GEOGRAPHIC_DATA] - [GEOGRAPHIC_DATA]" at bounding box center [268, 136] width 268 height 19
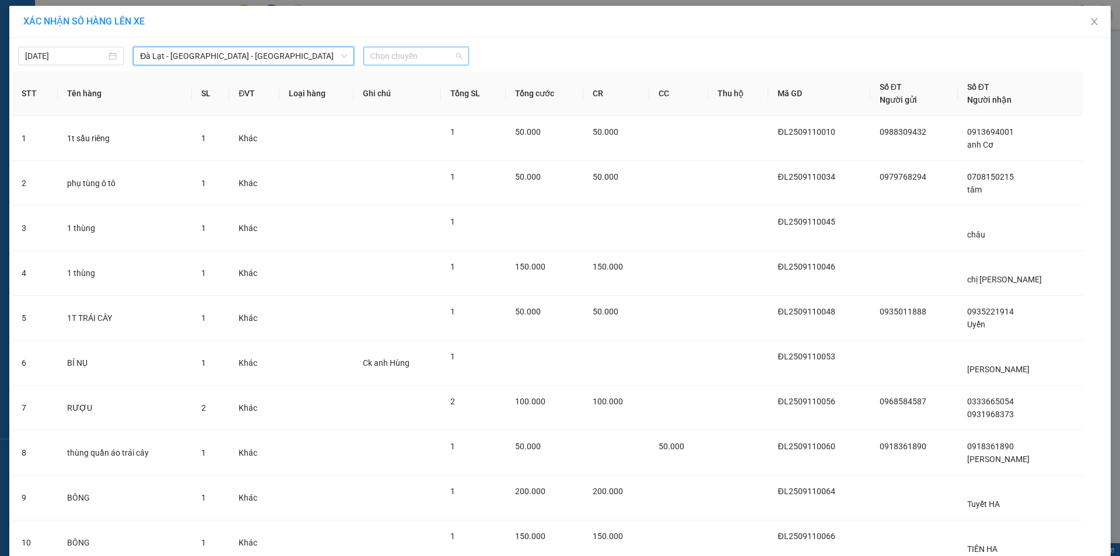
click at [399, 52] on span "Chọn chuyến" at bounding box center [416, 55] width 92 height 17
click at [401, 102] on div "17:06 (TC)" at bounding box center [411, 98] width 91 height 13
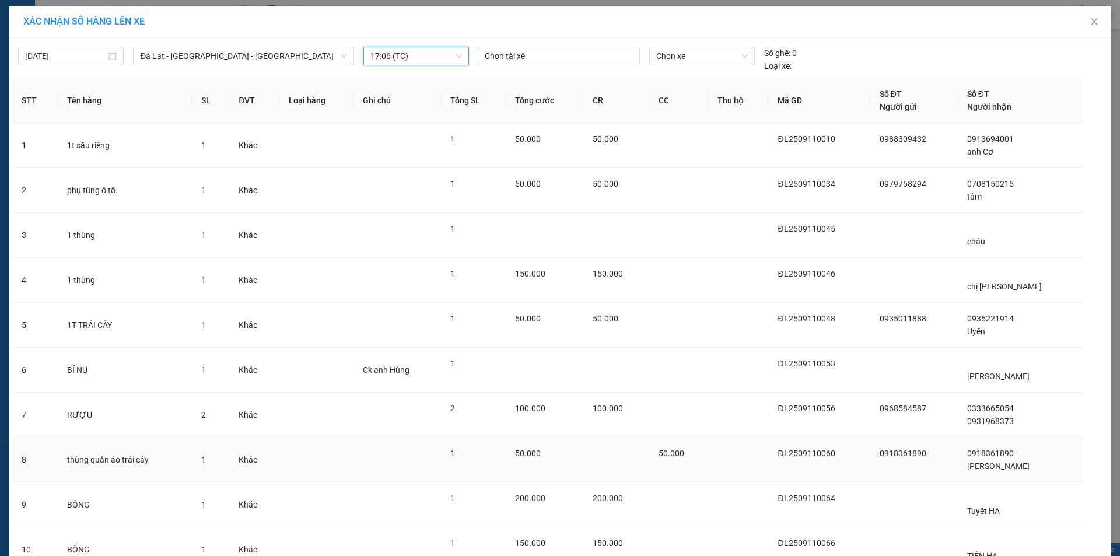
scroll to position [134, 0]
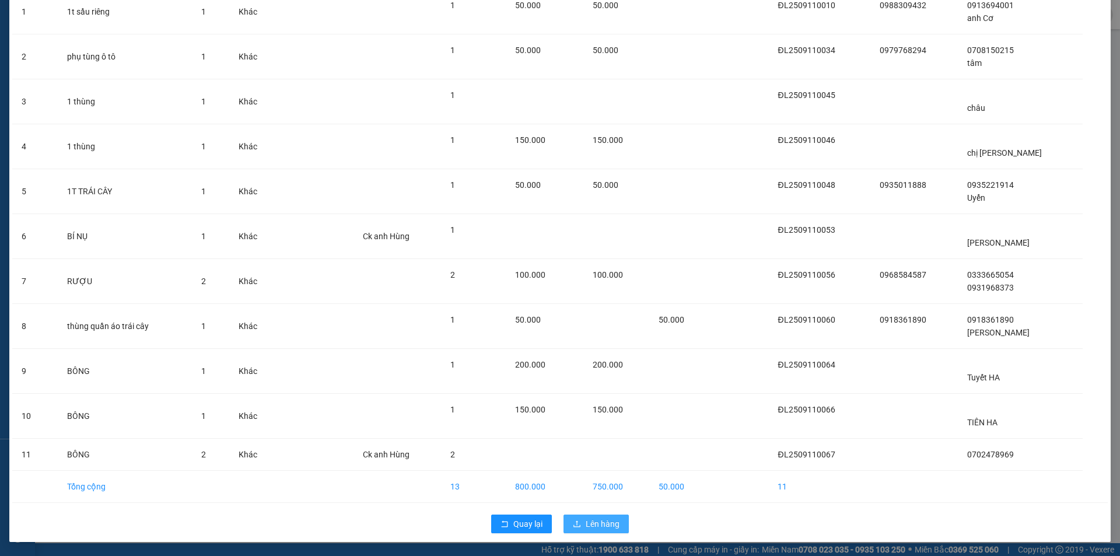
click at [600, 520] on span "Lên hàng" at bounding box center [603, 523] width 34 height 13
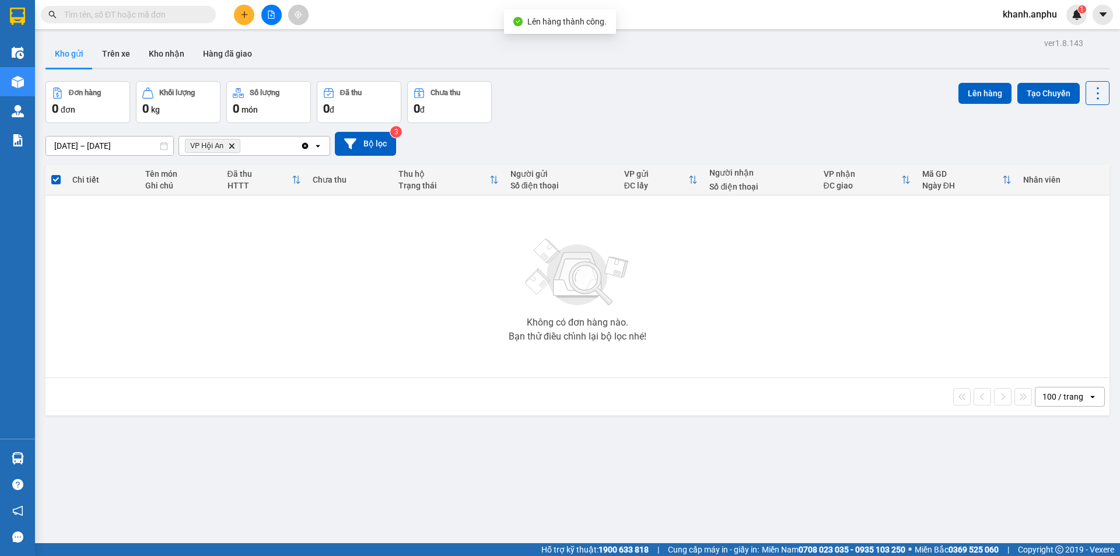
click at [271, 14] on icon "file-add" at bounding box center [271, 14] width 8 height 8
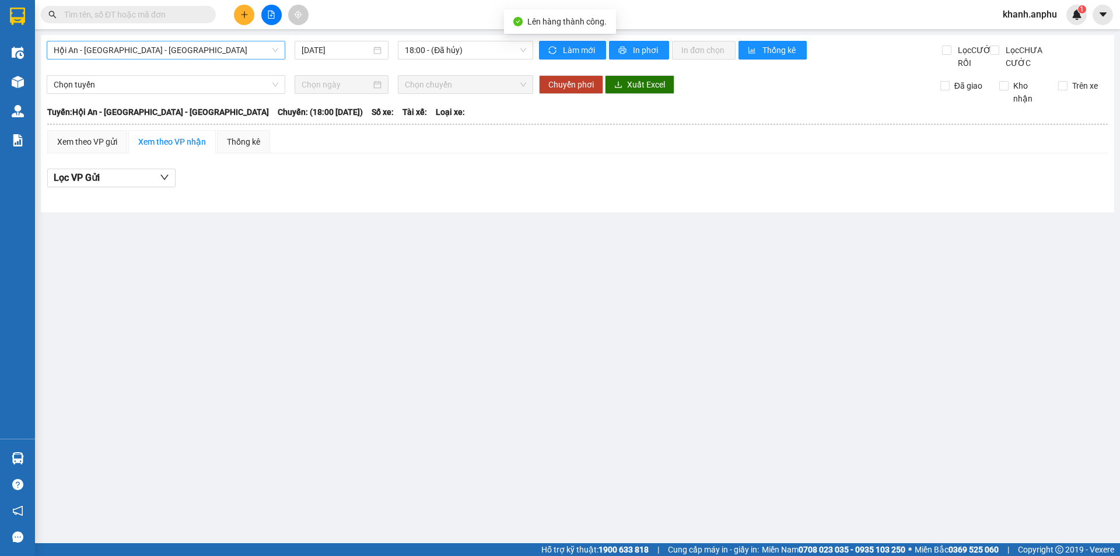
click at [167, 50] on span "Hội An - [GEOGRAPHIC_DATA] - [GEOGRAPHIC_DATA]" at bounding box center [166, 49] width 225 height 17
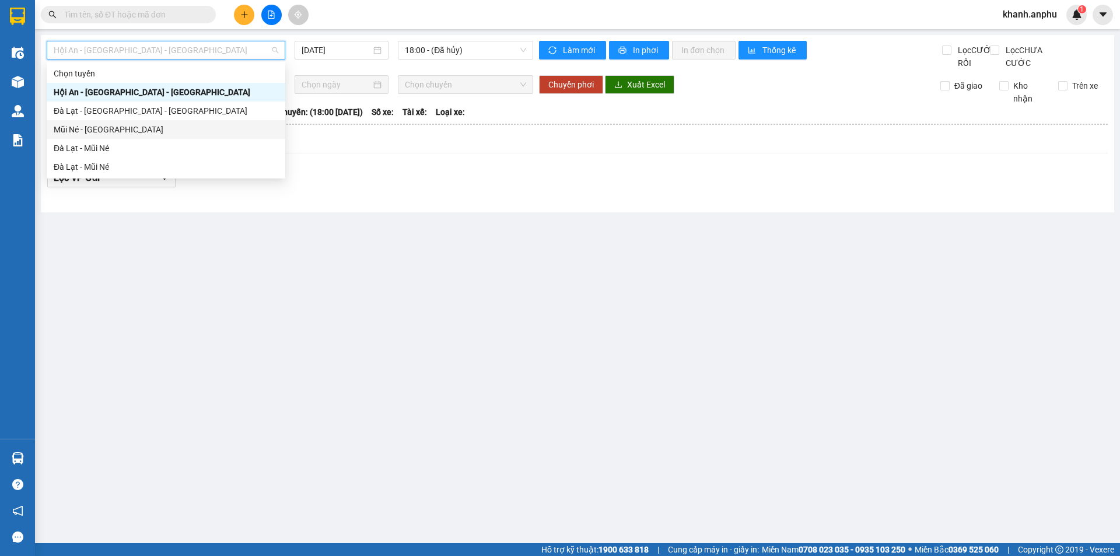
click at [105, 121] on div "Mũi Né - [GEOGRAPHIC_DATA]" at bounding box center [166, 129] width 239 height 19
type input "[DATE]"
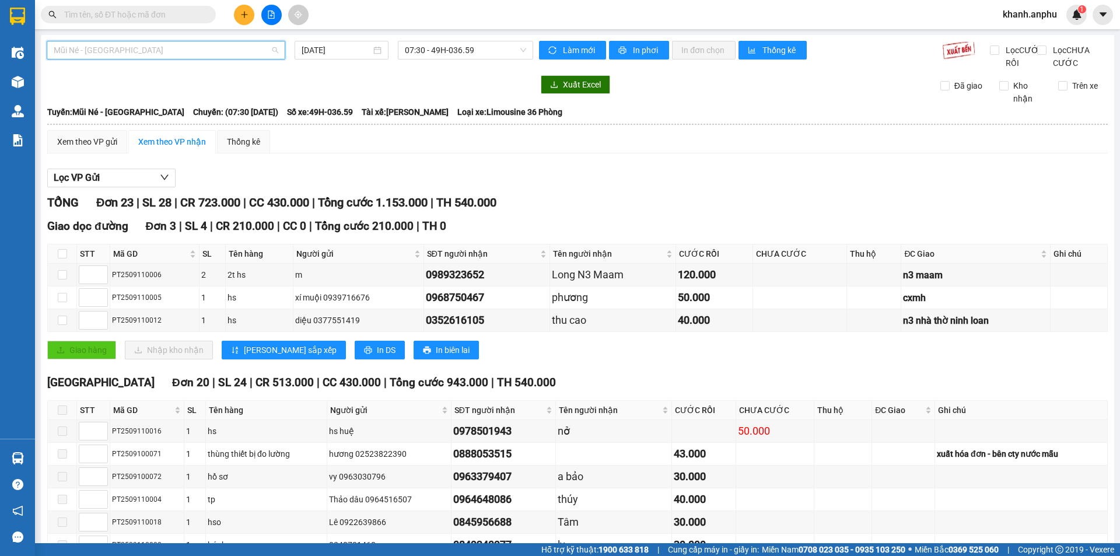
click at [160, 45] on span "Mũi Né - [GEOGRAPHIC_DATA]" at bounding box center [166, 49] width 225 height 17
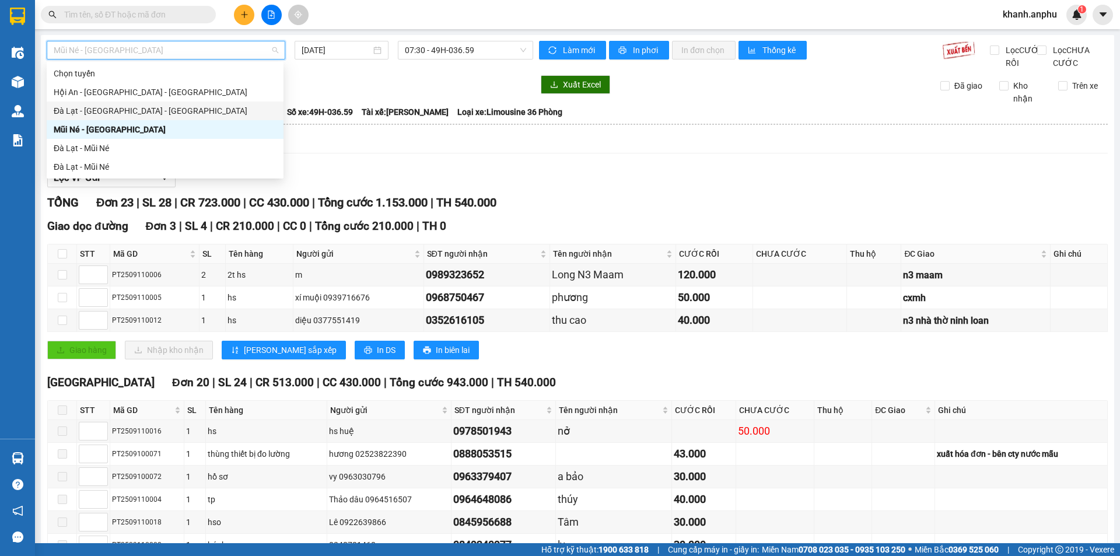
click at [119, 105] on div "Đà Lạt - [GEOGRAPHIC_DATA] - [GEOGRAPHIC_DATA]" at bounding box center [165, 110] width 223 height 13
type input "[DATE]"
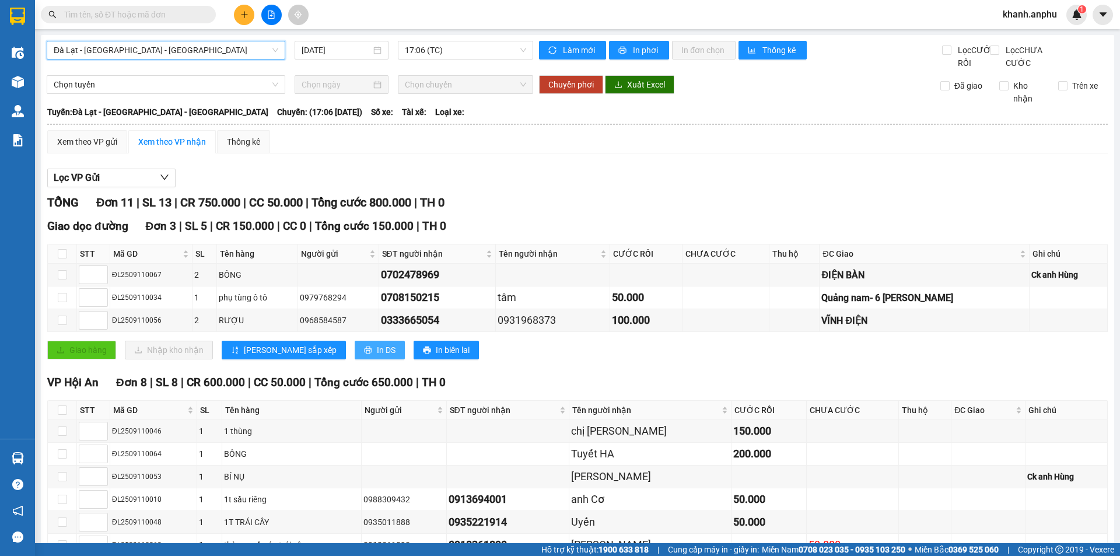
scroll to position [132, 0]
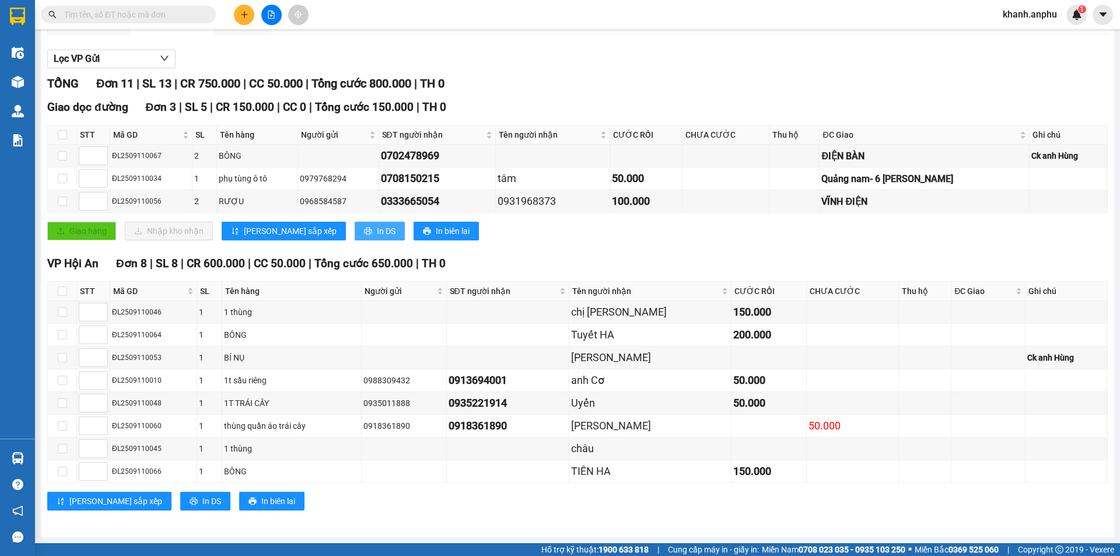
click at [355, 237] on button "In DS" at bounding box center [380, 231] width 50 height 19
click at [265, 427] on div "thùng quần áo trái cây" at bounding box center [291, 425] width 135 height 13
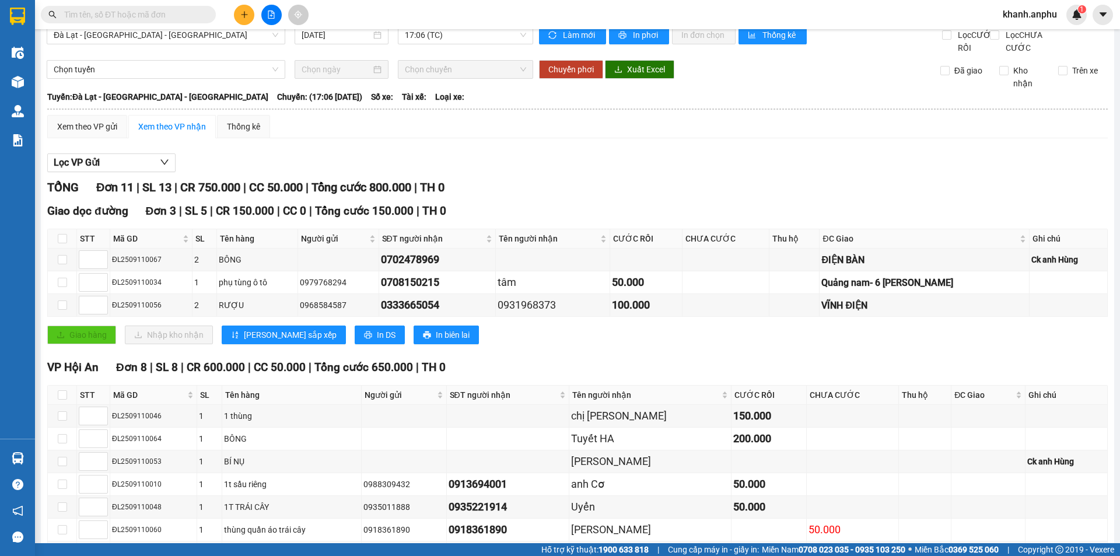
scroll to position [0, 0]
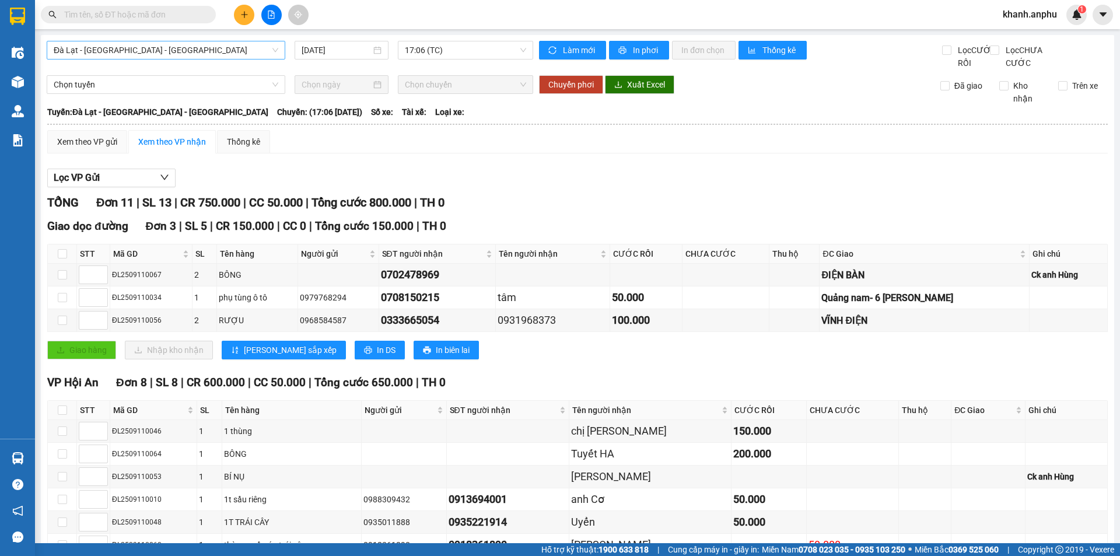
click at [187, 51] on span "Đà Lạt - [GEOGRAPHIC_DATA] - [GEOGRAPHIC_DATA]" at bounding box center [166, 49] width 225 height 17
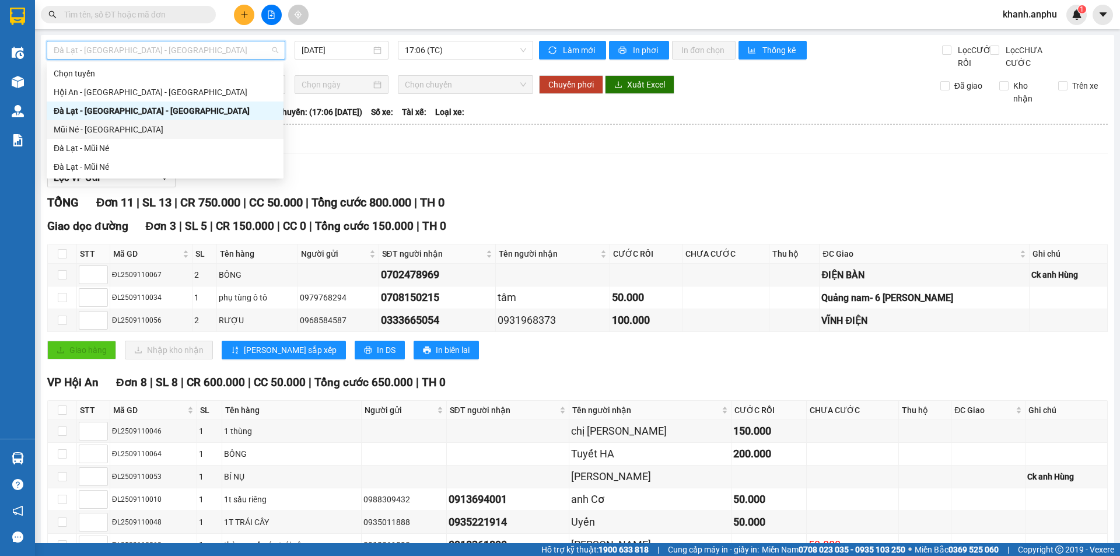
click at [102, 134] on div "Mũi Né - [GEOGRAPHIC_DATA]" at bounding box center [165, 129] width 223 height 13
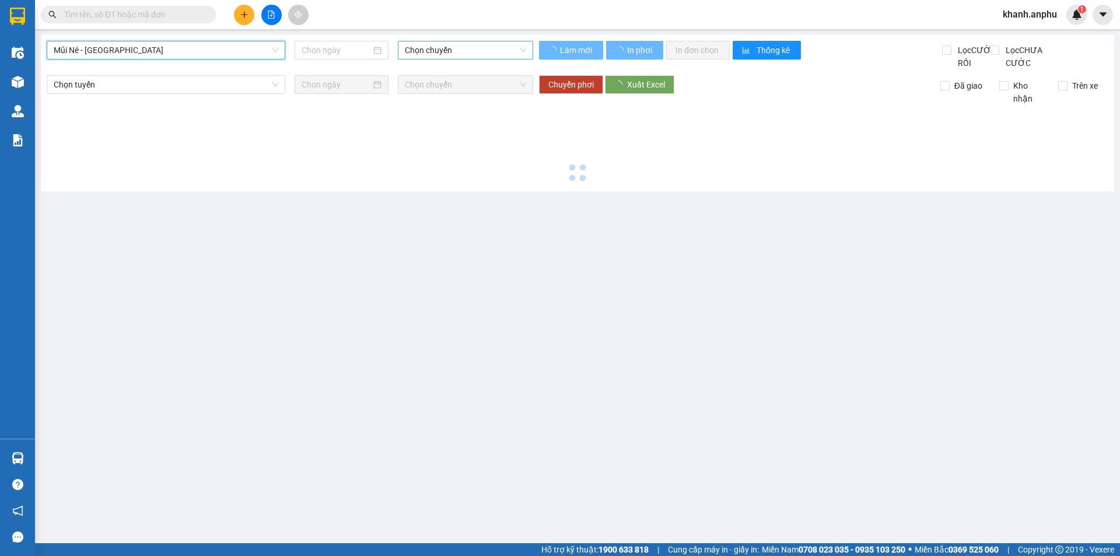
type input "[DATE]"
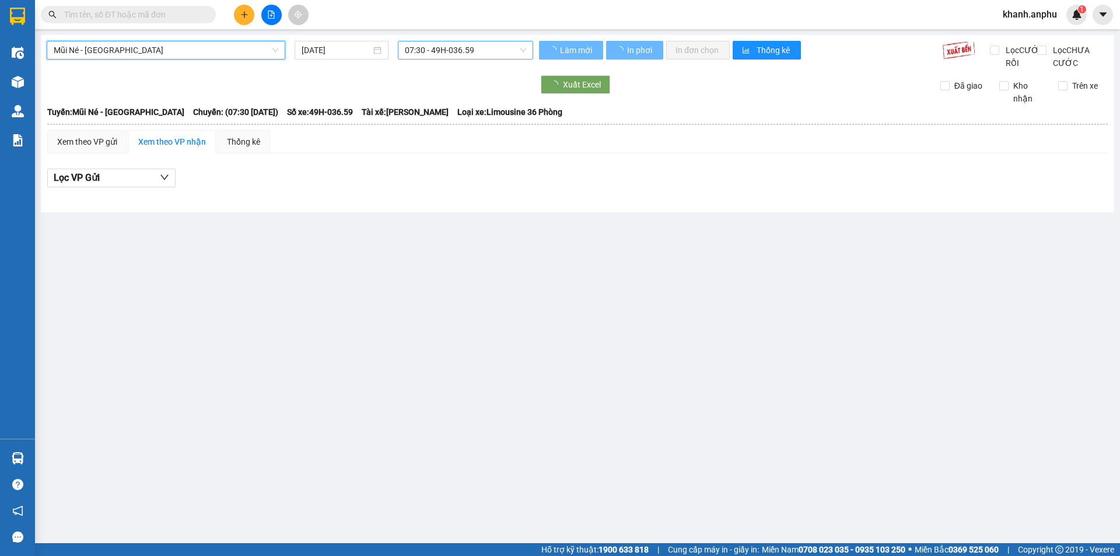
click at [426, 47] on span "07:30 - 49H-036.59" at bounding box center [465, 49] width 121 height 17
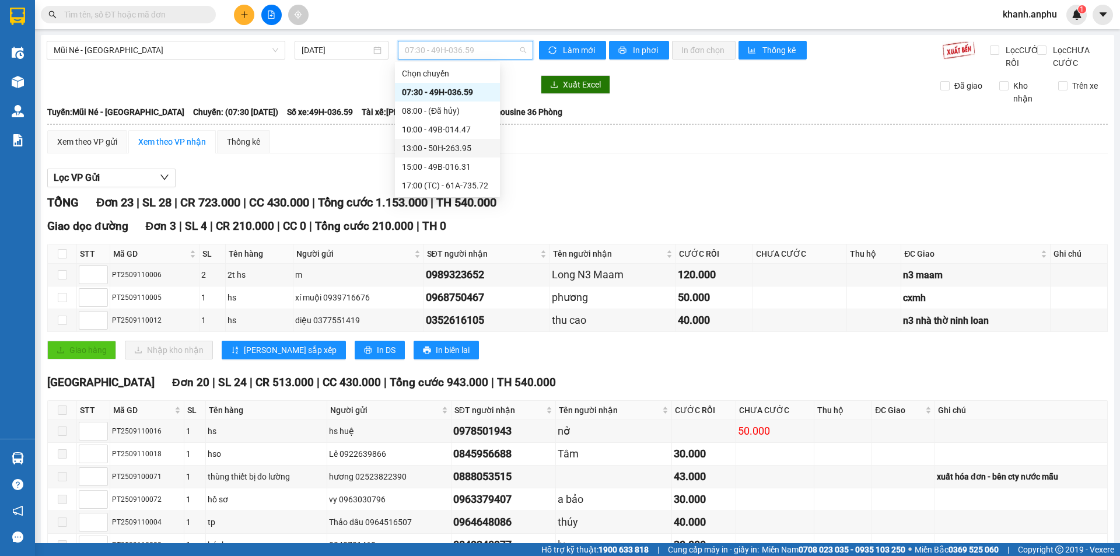
click at [457, 142] on div "13:00 - 50H-263.95" at bounding box center [447, 148] width 91 height 13
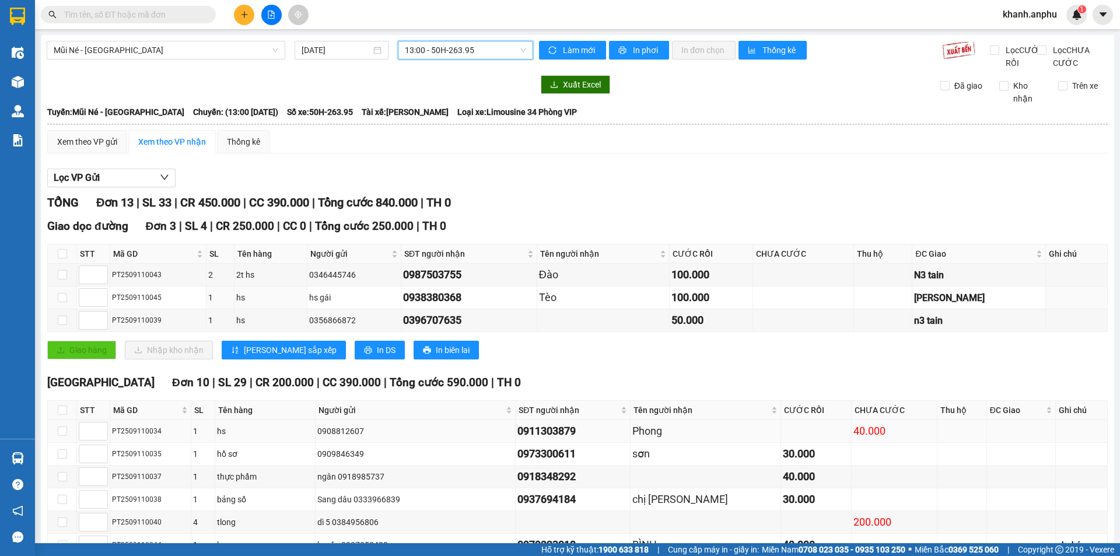
scroll to position [177, 0]
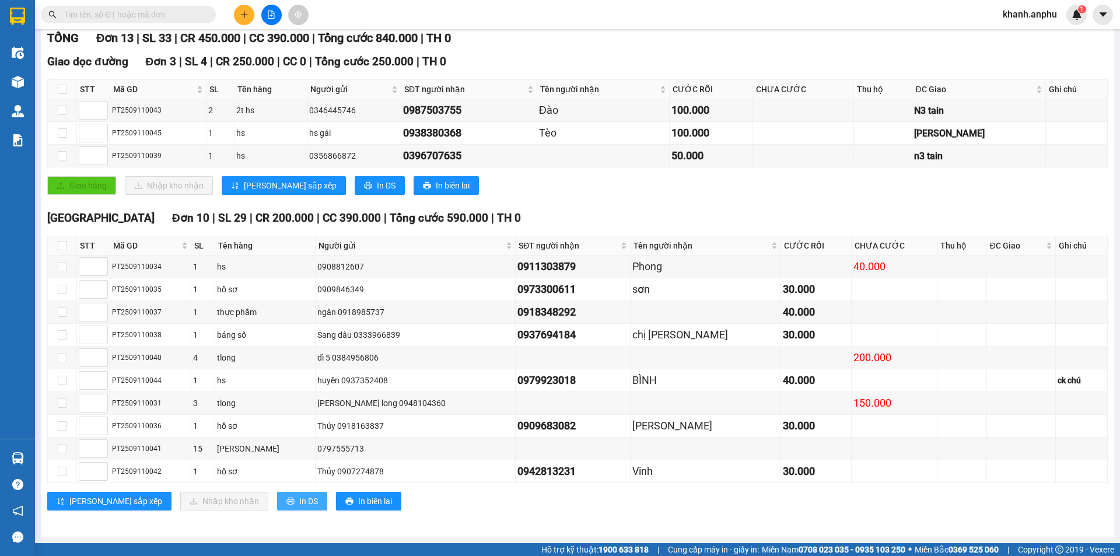
click at [277, 505] on button "In DS" at bounding box center [302, 501] width 50 height 19
click at [152, 14] on input "text" at bounding box center [133, 14] width 138 height 13
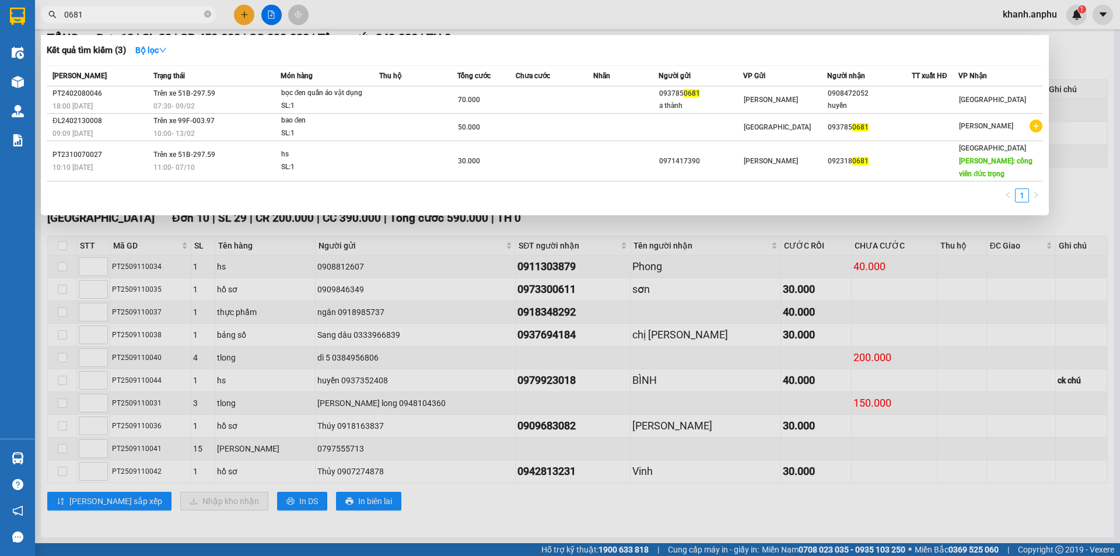
type input "0681"
